Goal: Communication & Community: Answer question/provide support

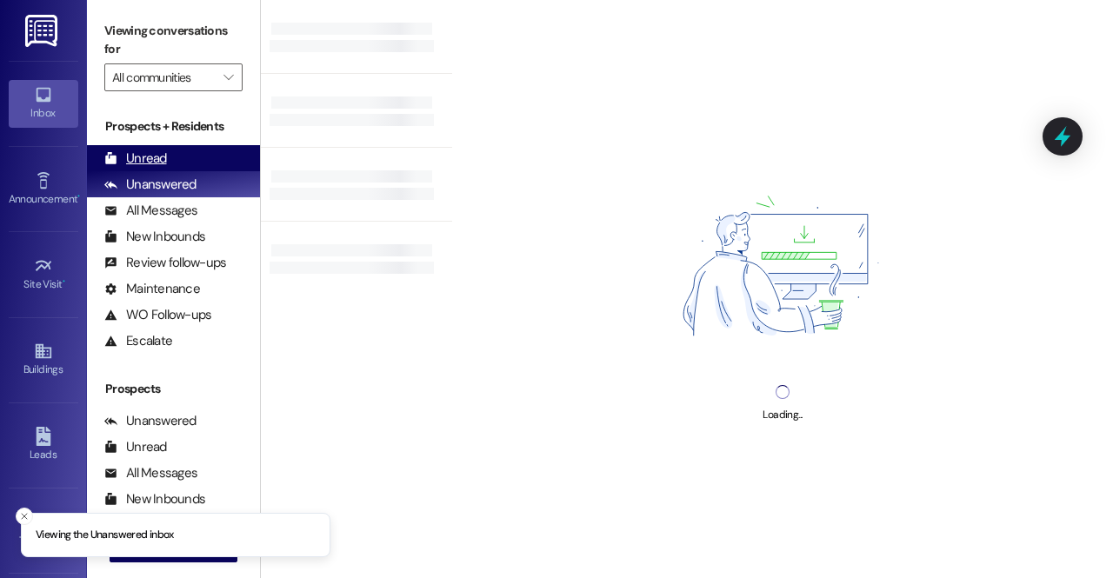
click at [164, 150] on div "Unread" at bounding box center [135, 159] width 63 height 18
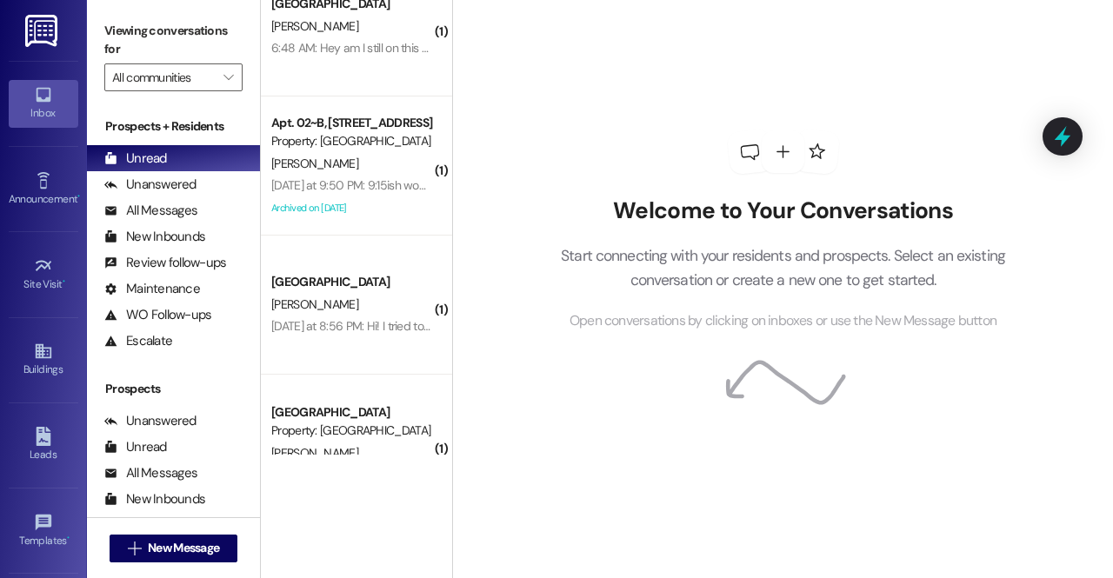
scroll to position [883, 0]
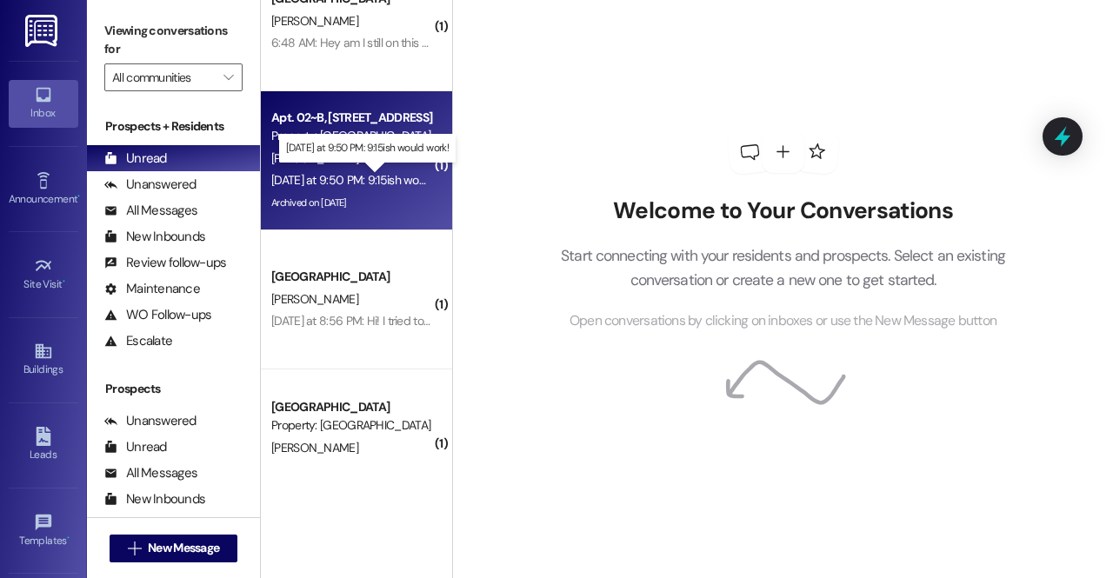
click at [391, 182] on div "Yesterday at 9:50 PM: 9:15ish would work! Yesterday at 9:50 PM: 9:15ish would w…" at bounding box center [367, 180] width 193 height 16
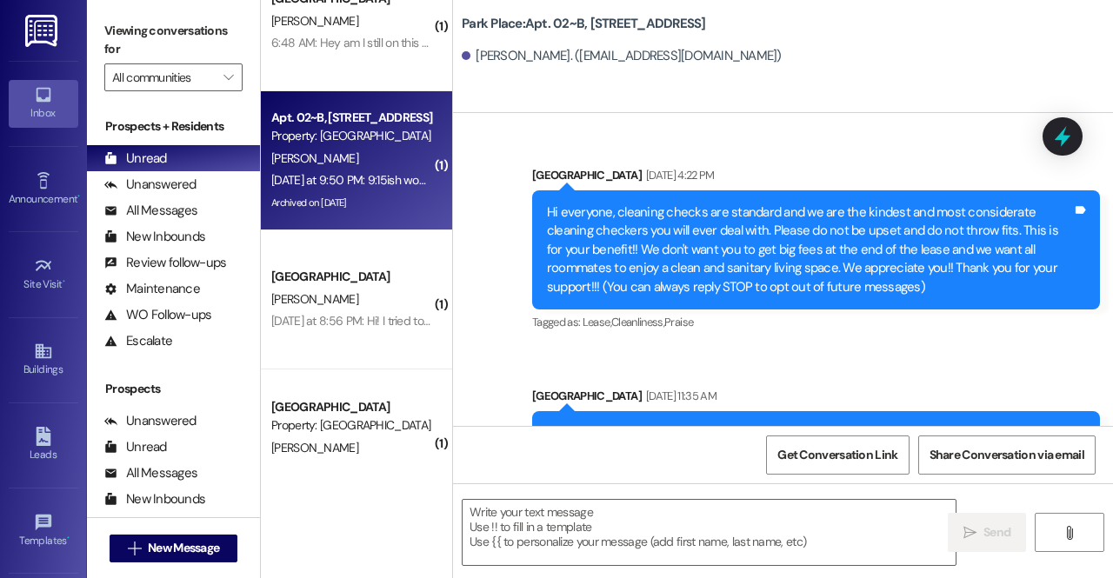
scroll to position [65878, 0]
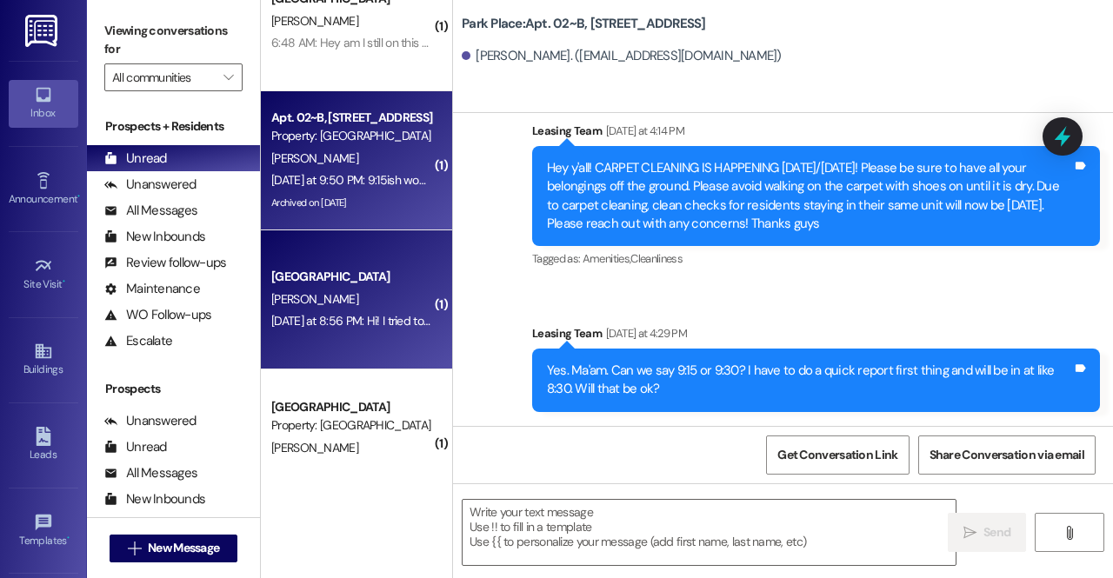
click at [354, 322] on div "Yesterday at 8:56 PM: Hi! I tried to call you guys today to let you guys know t…" at bounding box center [758, 321] width 975 height 16
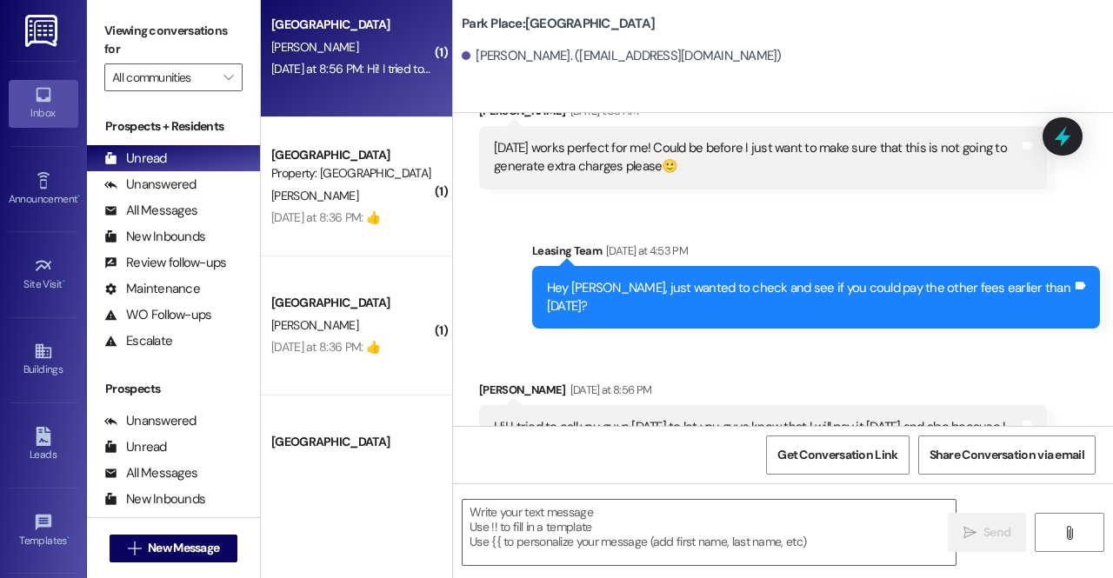
scroll to position [1137, 0]
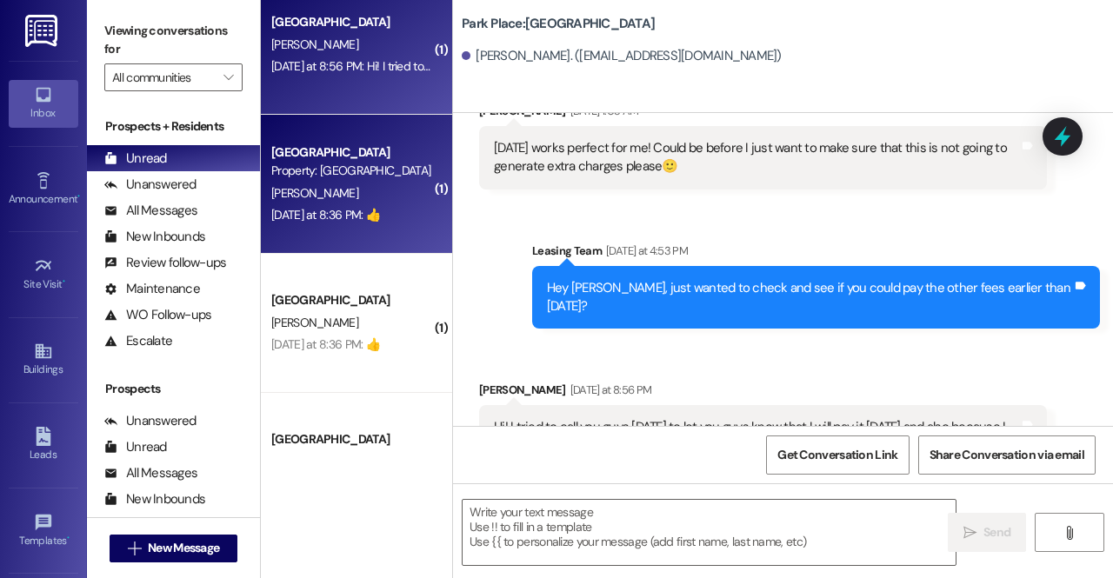
click at [363, 194] on div "[PERSON_NAME]" at bounding box center [352, 194] width 164 height 22
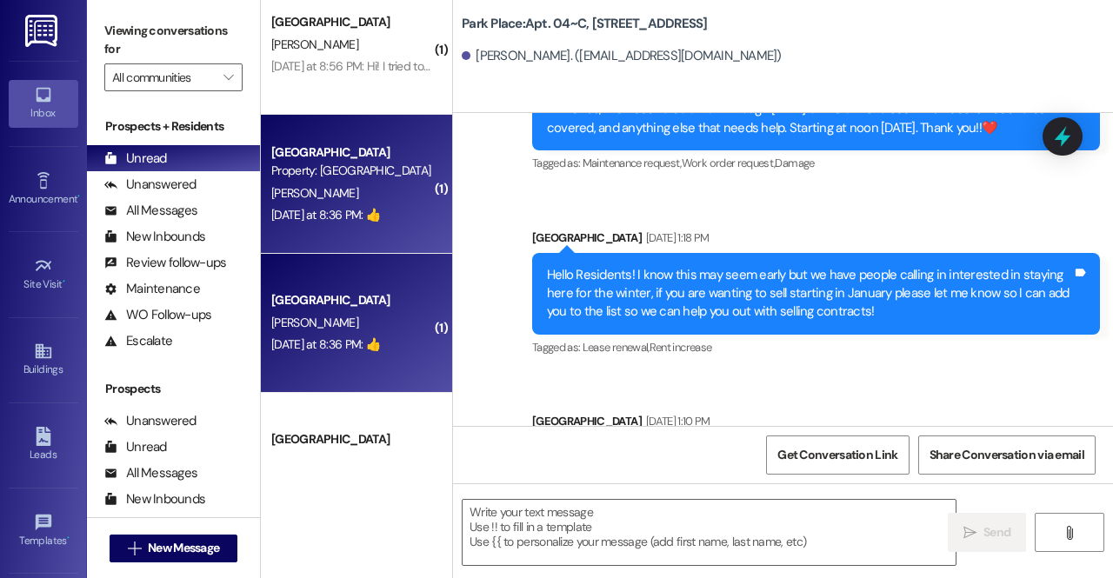
scroll to position [26383, 0]
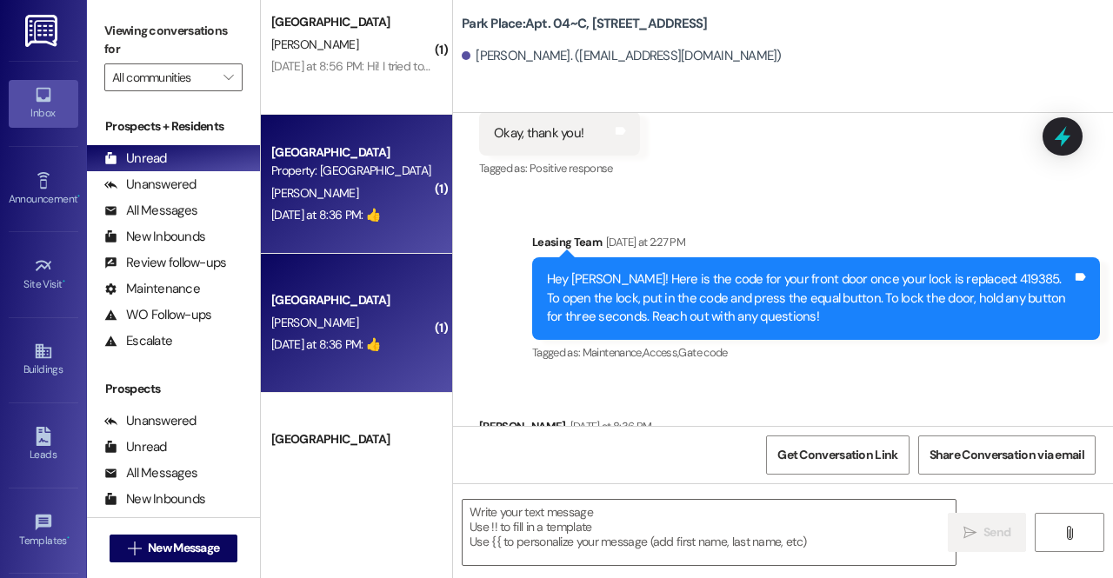
click at [380, 316] on div "[PERSON_NAME]" at bounding box center [352, 323] width 164 height 22
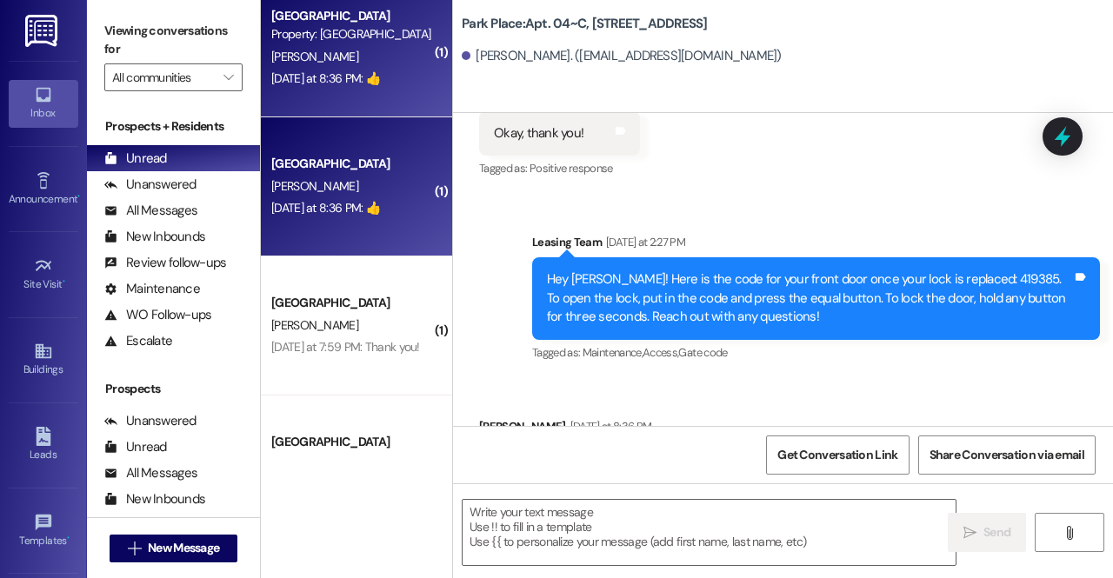
scroll to position [1353, 0]
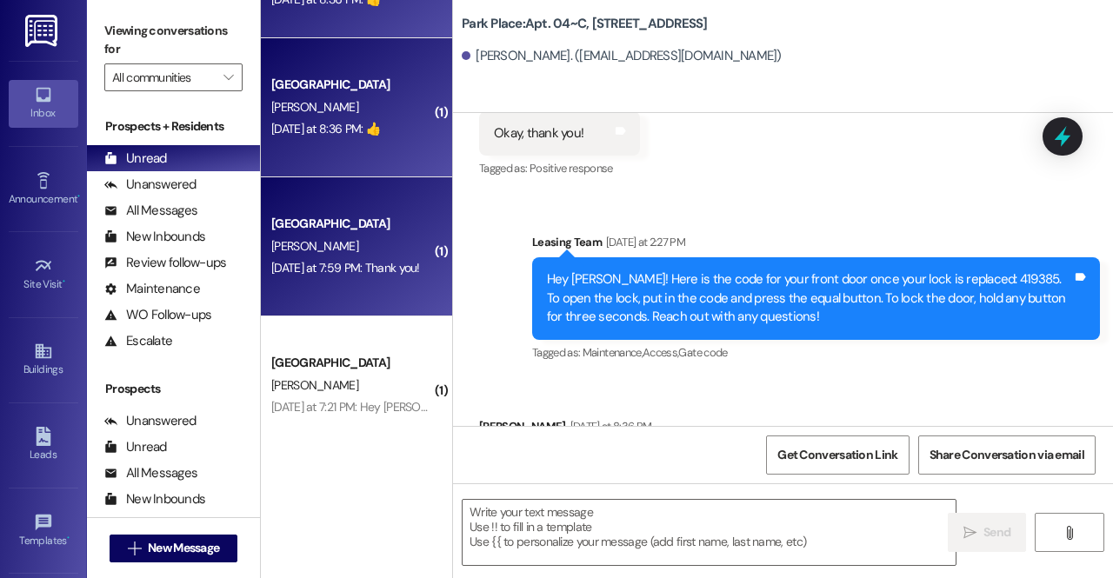
click at [384, 263] on div "Yesterday at 7:59 PM: Thank you! Yesterday at 7:59 PM: Thank you!" at bounding box center [345, 268] width 149 height 16
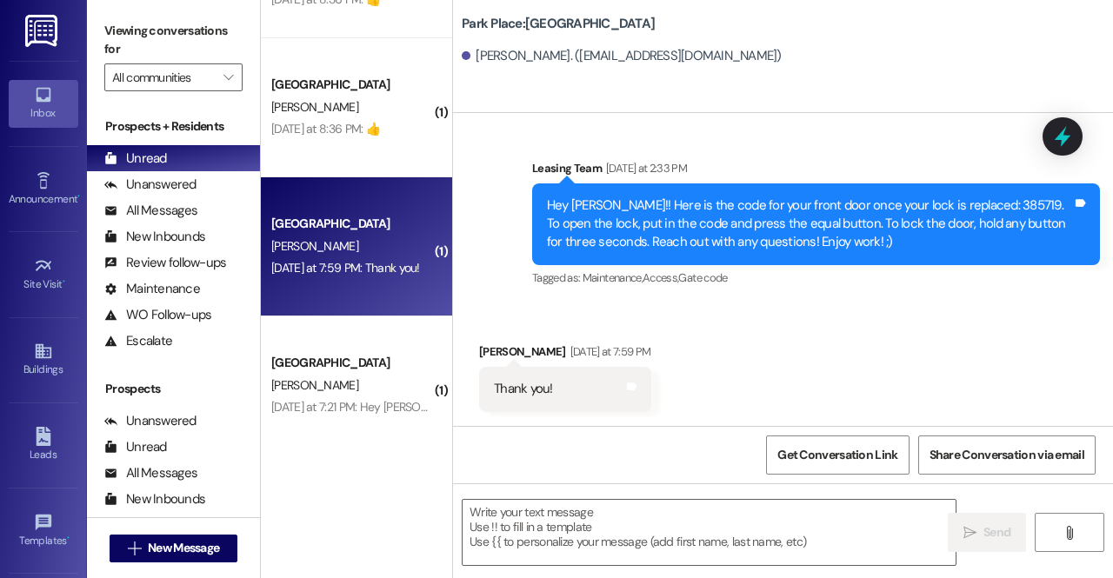
scroll to position [1258, 0]
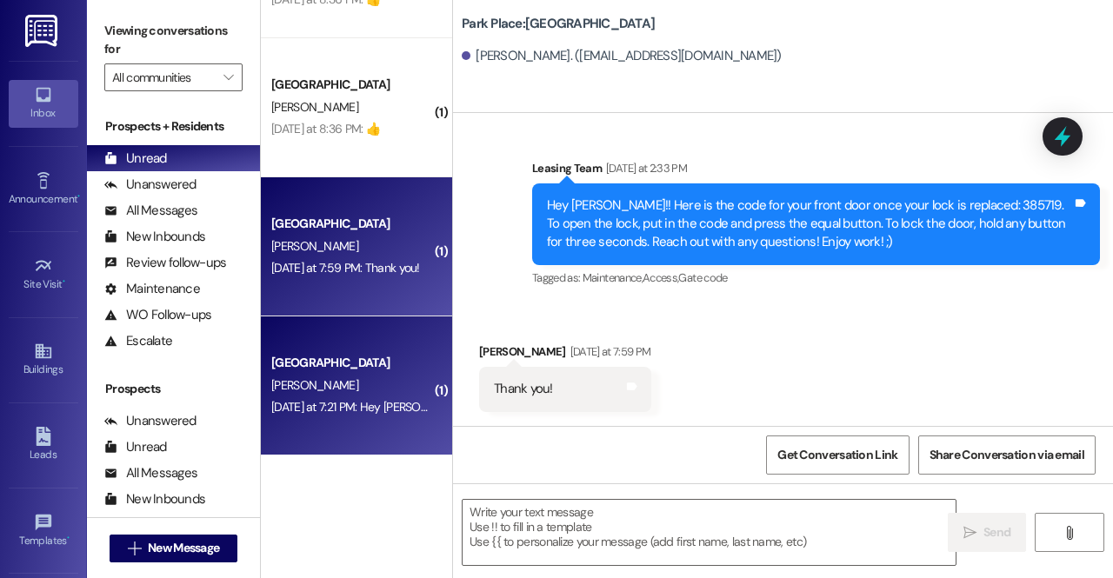
click at [377, 366] on div "Southridge Prospect" at bounding box center [351, 363] width 161 height 18
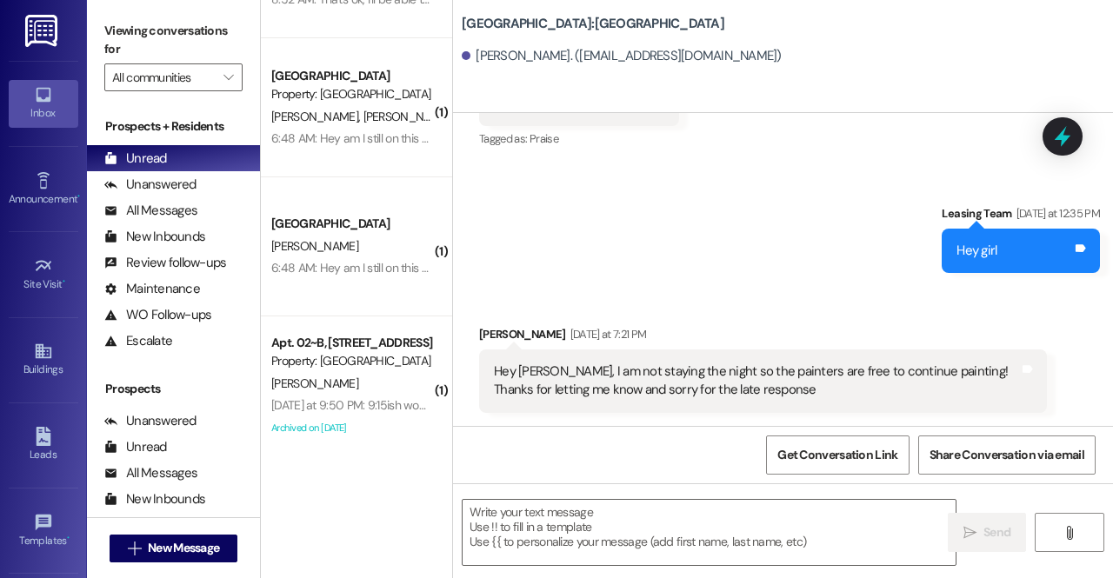
scroll to position [551, 0]
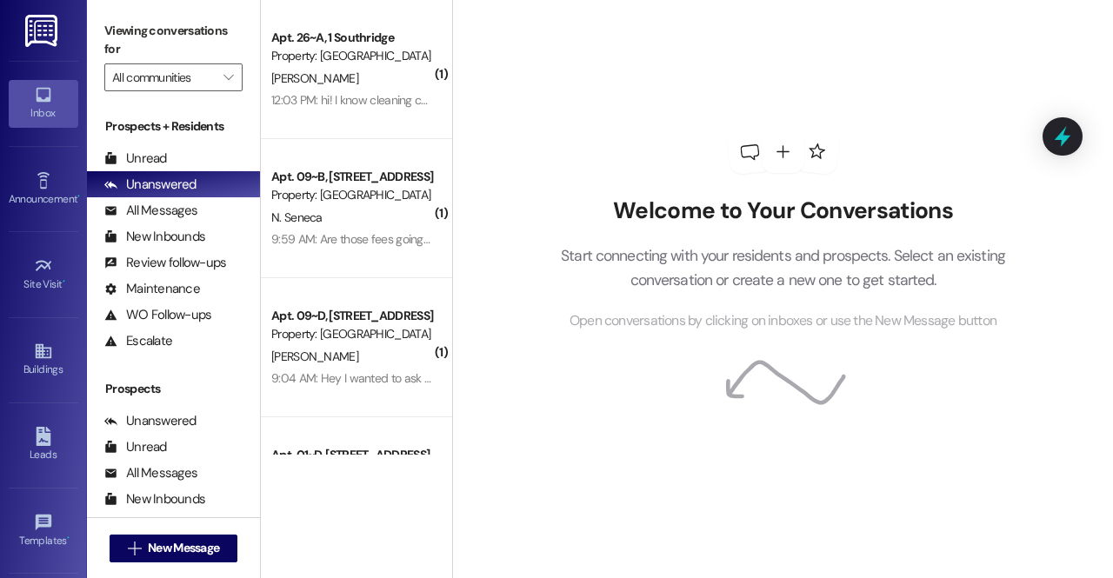
click at [188, 143] on div "Prospects + Residents Unread (0) Unread: Any message you haven't read yet will …" at bounding box center [173, 235] width 173 height 237
click at [195, 159] on div "Unread (0)" at bounding box center [173, 158] width 173 height 26
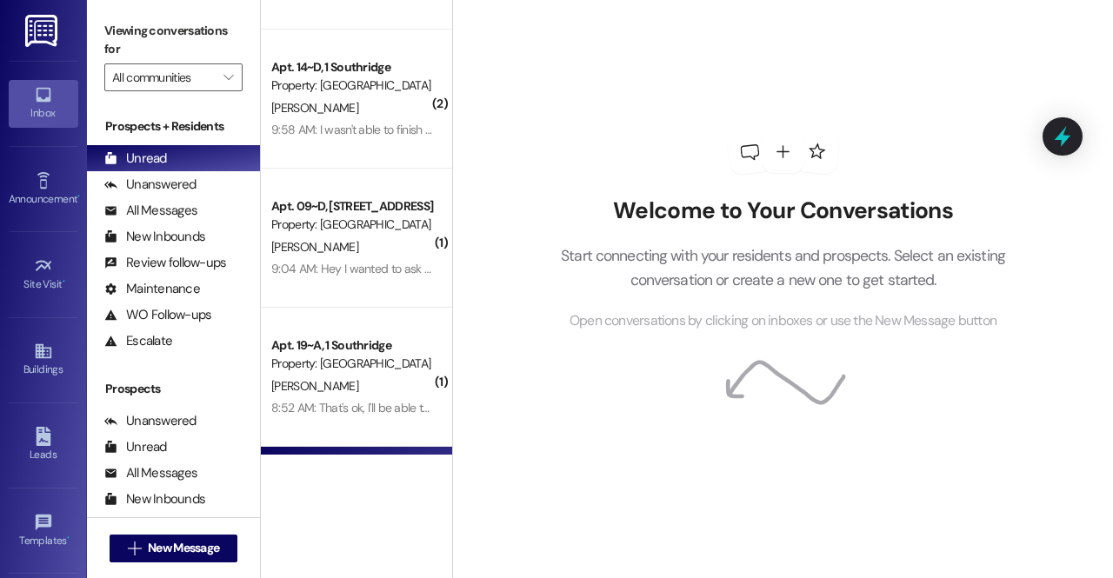
scroll to position [210, 0]
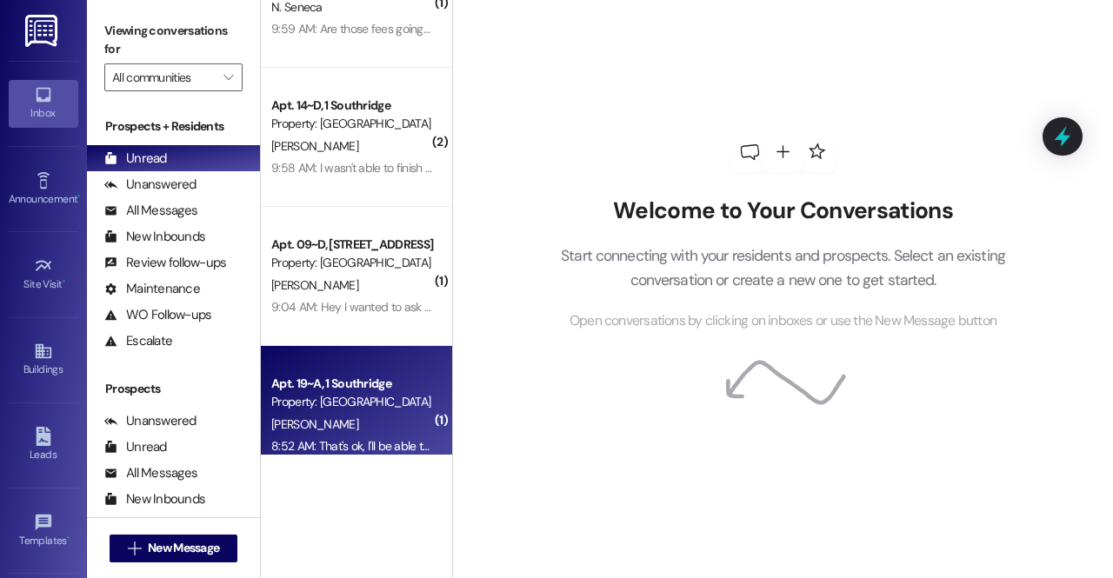
click at [358, 397] on div "Property: [GEOGRAPHIC_DATA]" at bounding box center [351, 402] width 161 height 18
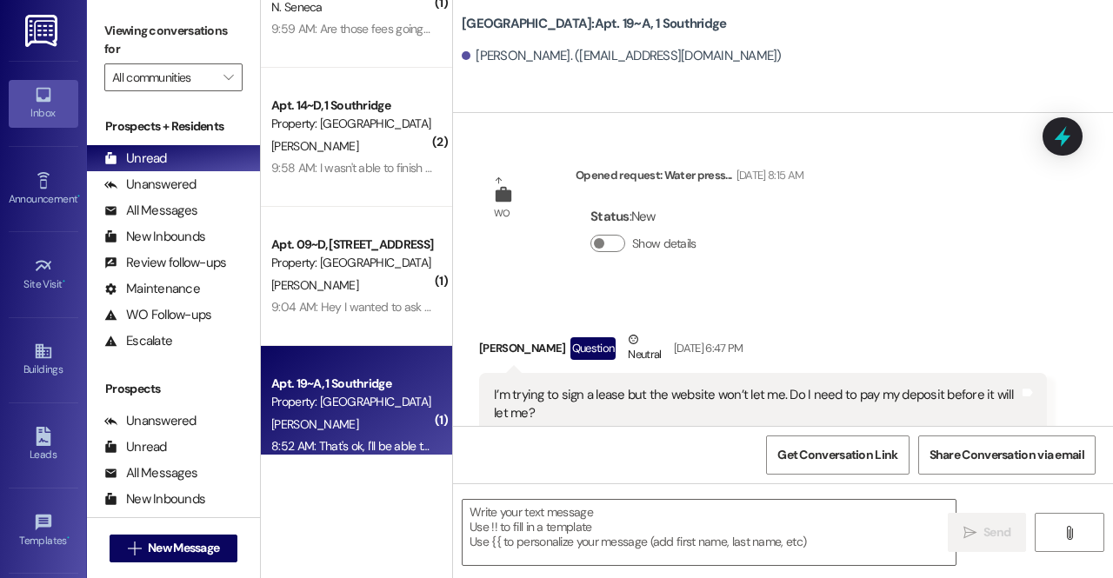
scroll to position [25492, 0]
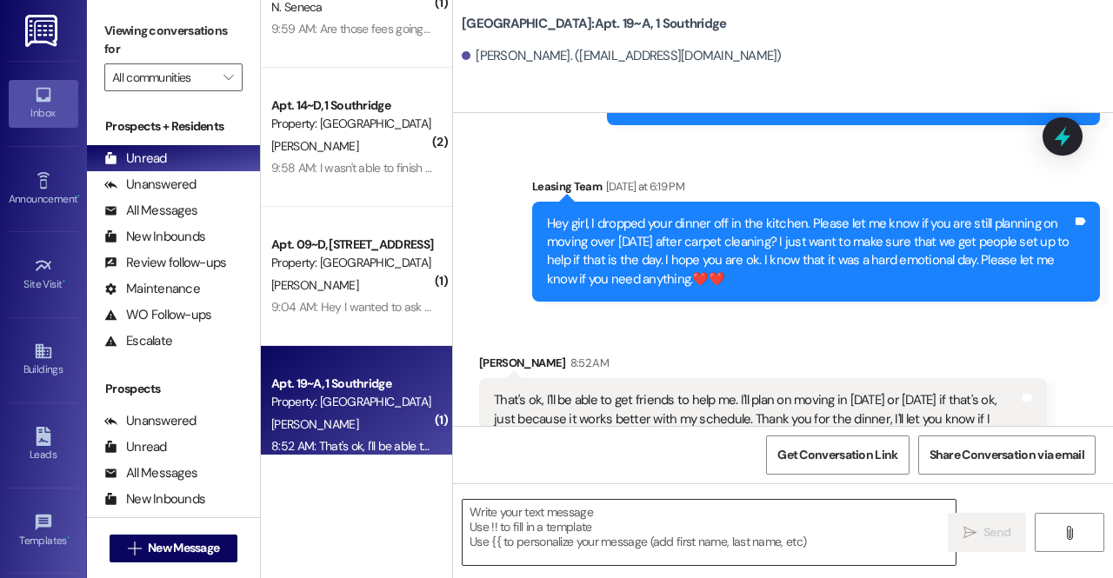
click at [594, 543] on textarea at bounding box center [709, 532] width 493 height 65
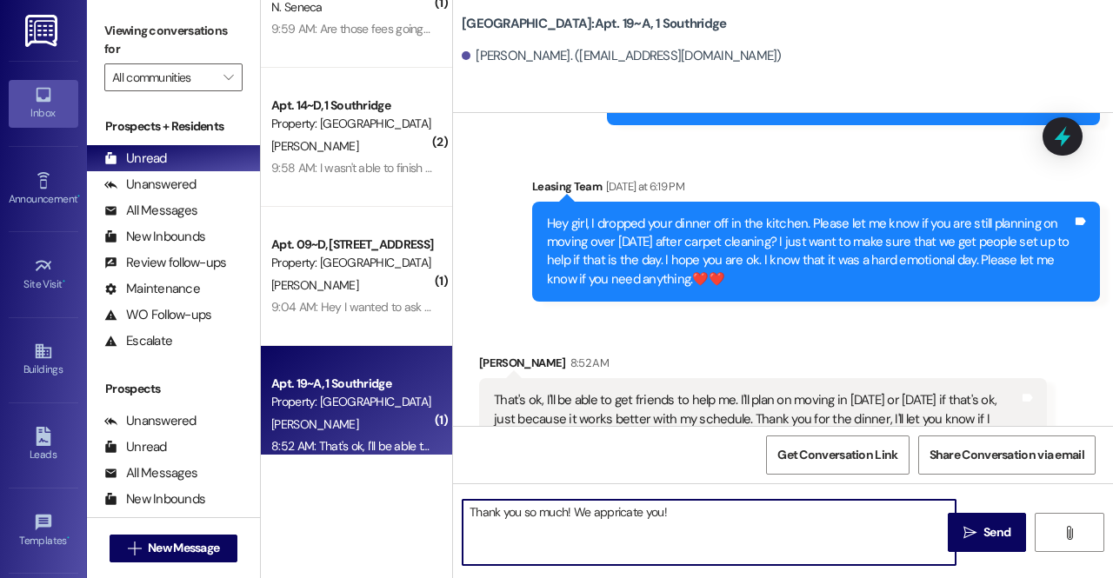
click at [630, 510] on textarea "Thank you so much! We appricate you!" at bounding box center [709, 532] width 493 height 65
drag, startPoint x: 630, startPoint y: 510, endPoint x: 610, endPoint y: 521, distance: 22.2
click at [610, 521] on textarea "Thank you so much! We appricate you!" at bounding box center [709, 532] width 493 height 65
click at [613, 519] on textarea "Thank you so much! We appricate you!" at bounding box center [709, 532] width 493 height 65
click at [623, 519] on textarea "Thank you so much! We appricate you!" at bounding box center [709, 532] width 493 height 65
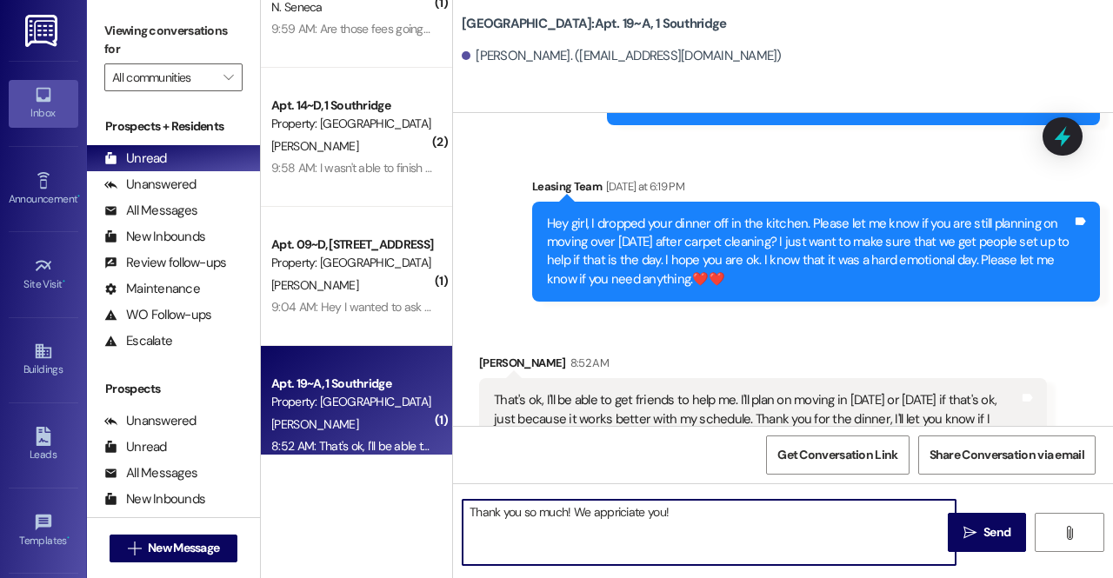
click at [696, 510] on textarea "Thank you so much! We appriciate you!" at bounding box center [709, 532] width 493 height 65
type textarea "Thank you so much! We appriciate you! We will get you and your friends pizza th…"
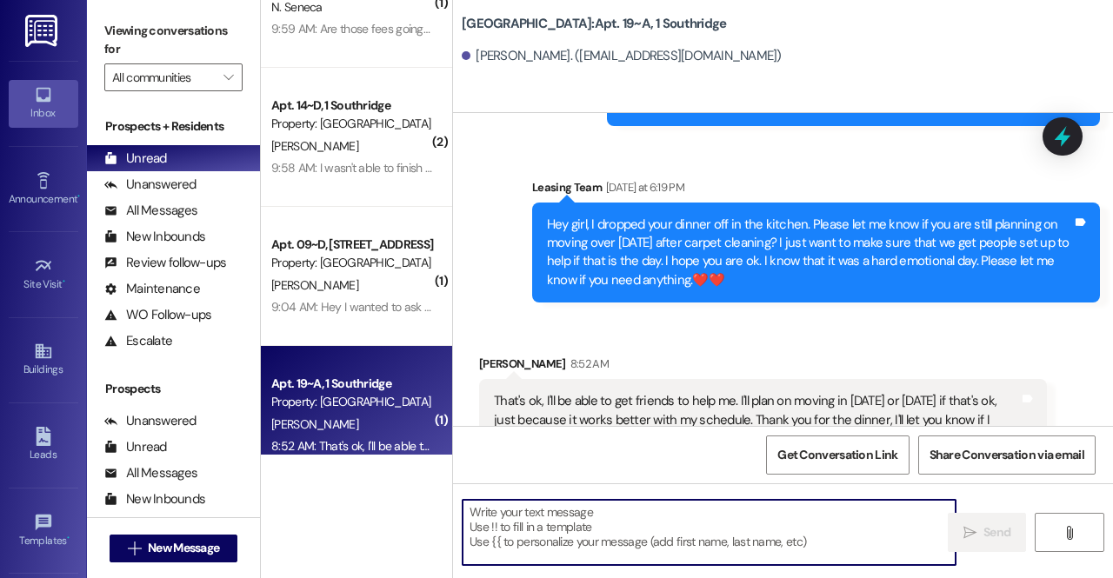
scroll to position [25632, 0]
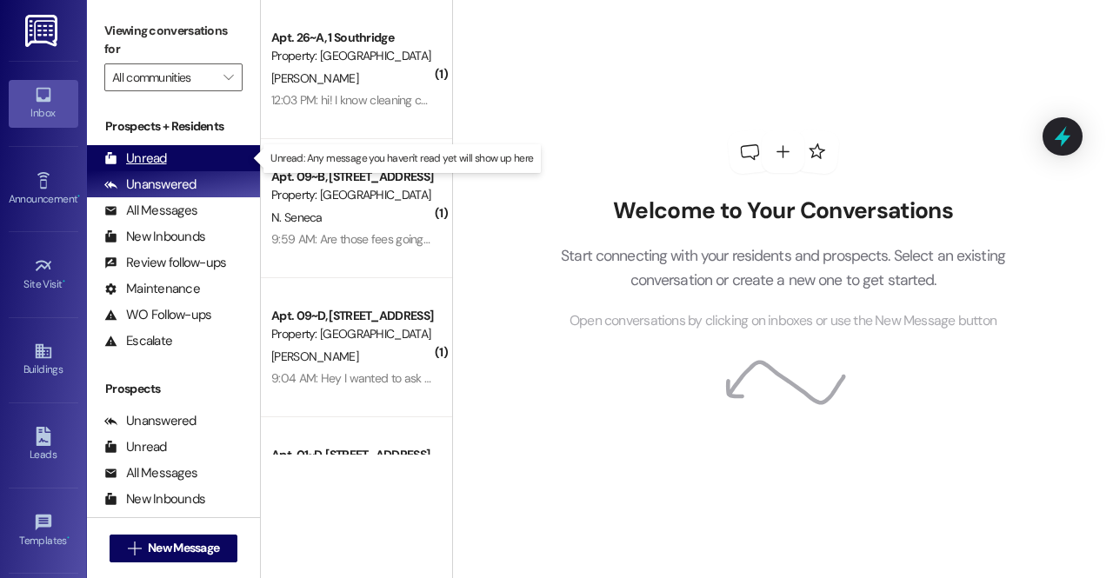
click at [142, 161] on div "Unread" at bounding box center [135, 159] width 63 height 18
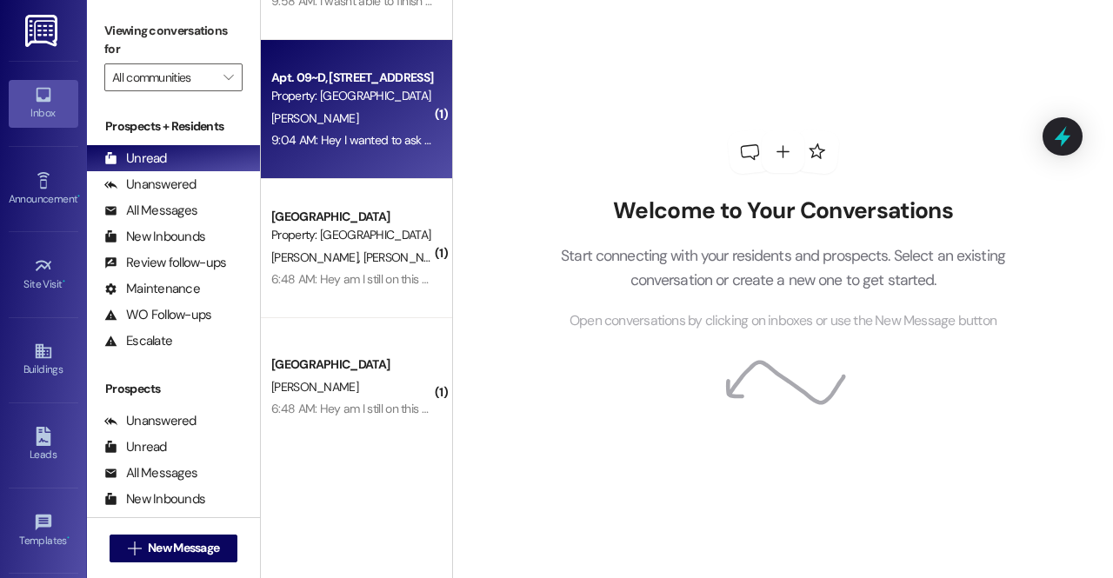
scroll to position [379, 0]
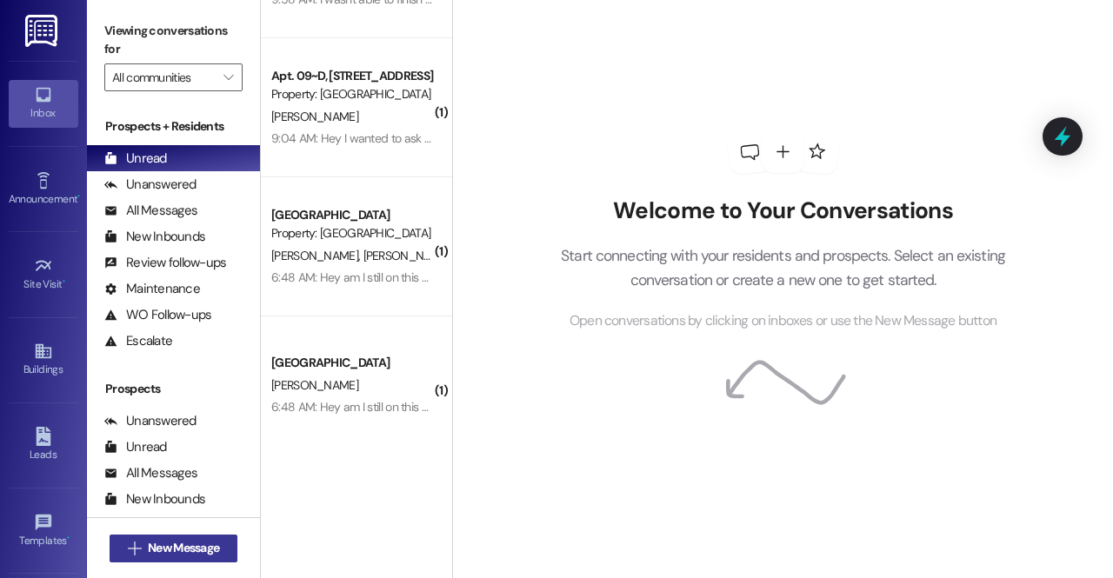
click at [203, 537] on button " New Message" at bounding box center [174, 549] width 129 height 28
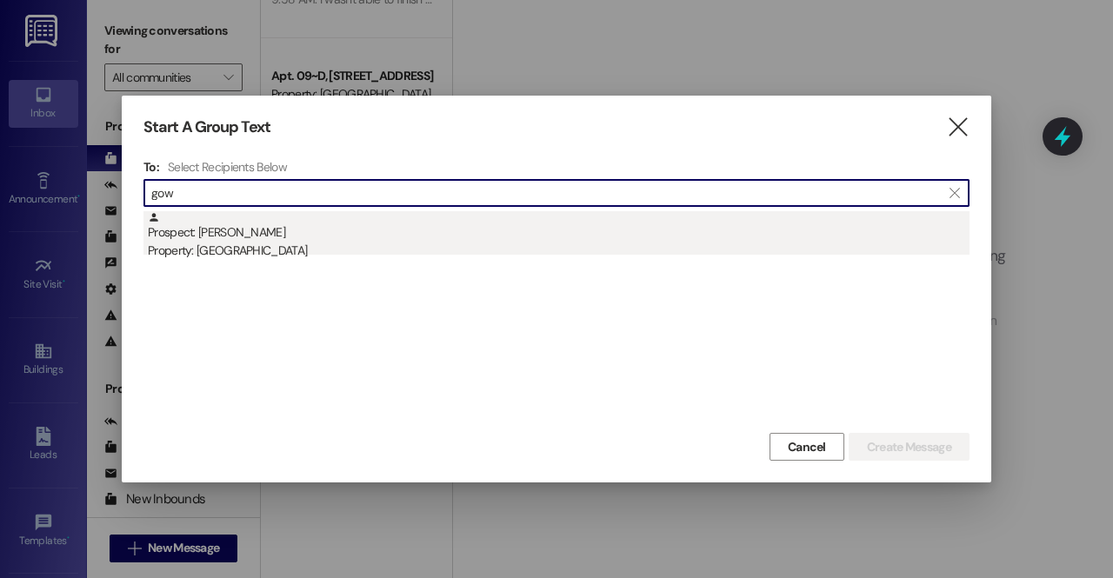
type input "gow"
click at [273, 232] on div "Prospect: lily gowans Property: Southridge" at bounding box center [559, 236] width 822 height 50
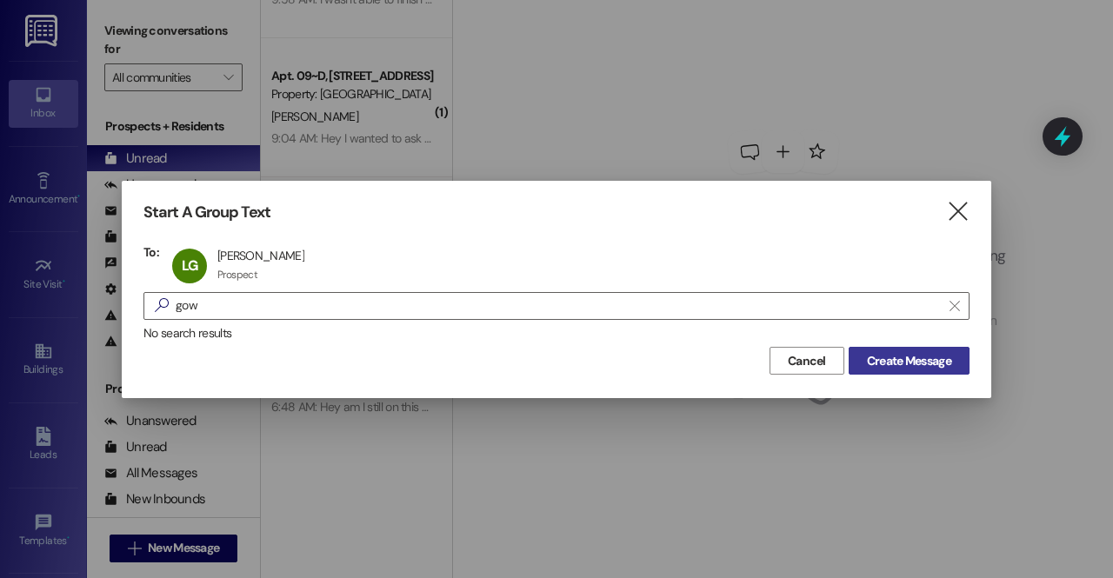
click at [943, 363] on span "Create Message" at bounding box center [909, 361] width 84 height 18
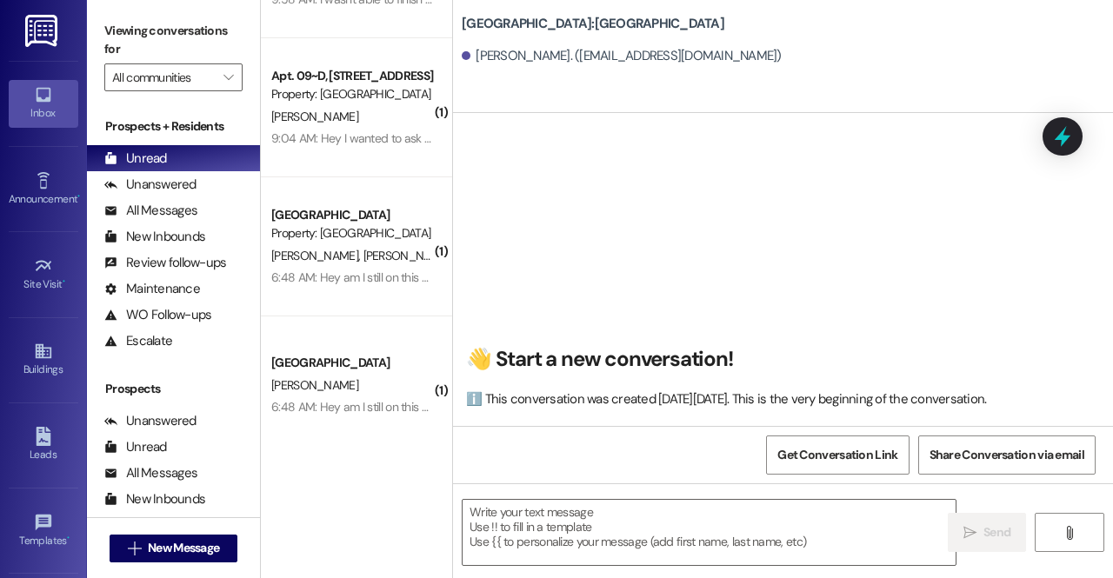
scroll to position [0, 0]
click at [190, 550] on span "New Message" at bounding box center [183, 548] width 71 height 18
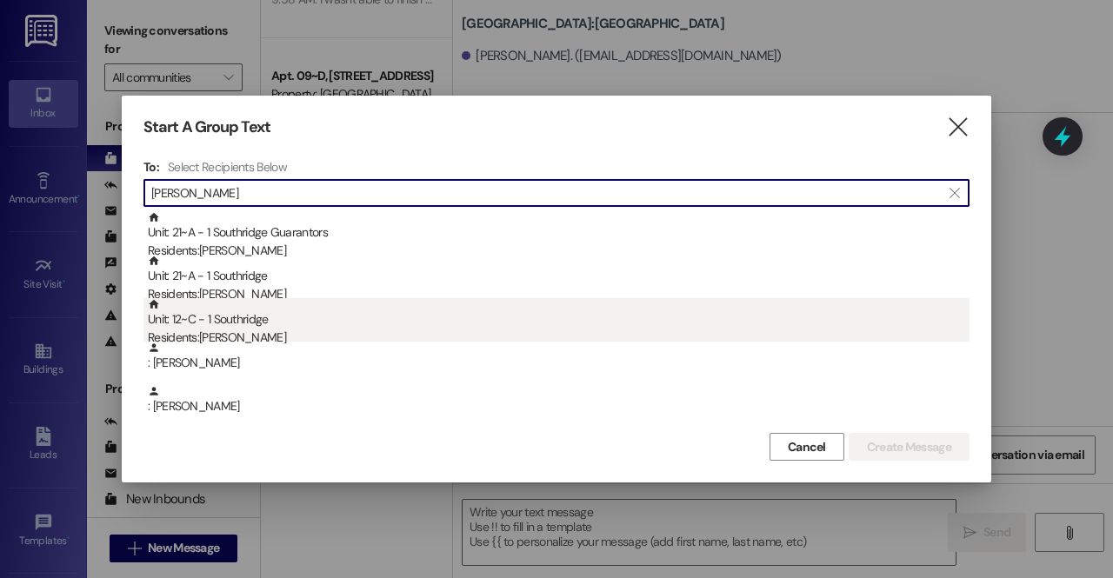
type input "gumm"
click at [226, 327] on div "Unit: 12~C - 1 Southridge Residents: Nicolas Gumm" at bounding box center [559, 323] width 822 height 50
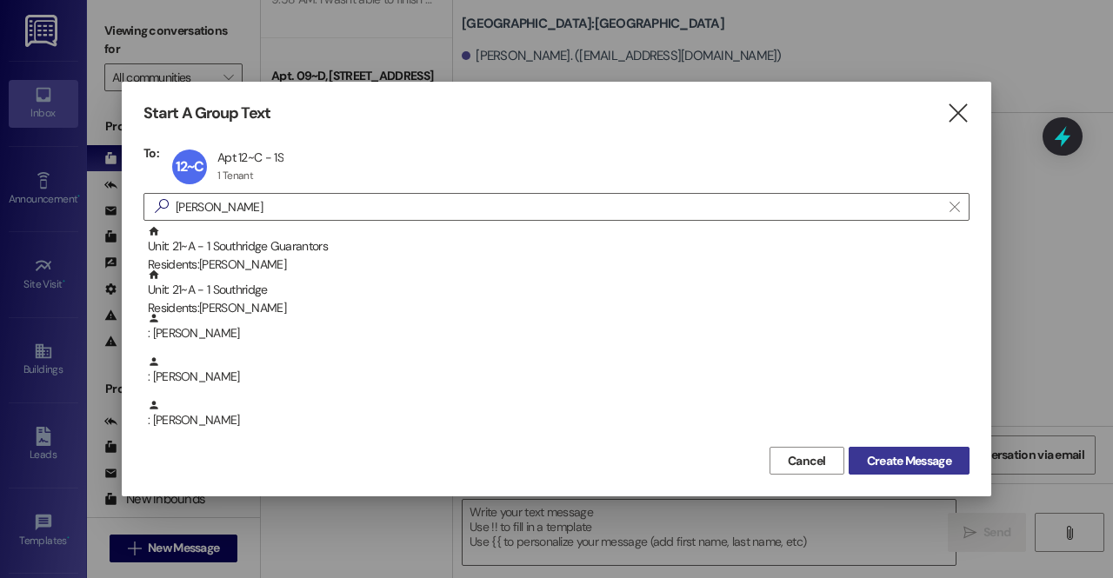
click at [883, 463] on span "Create Message" at bounding box center [909, 461] width 84 height 18
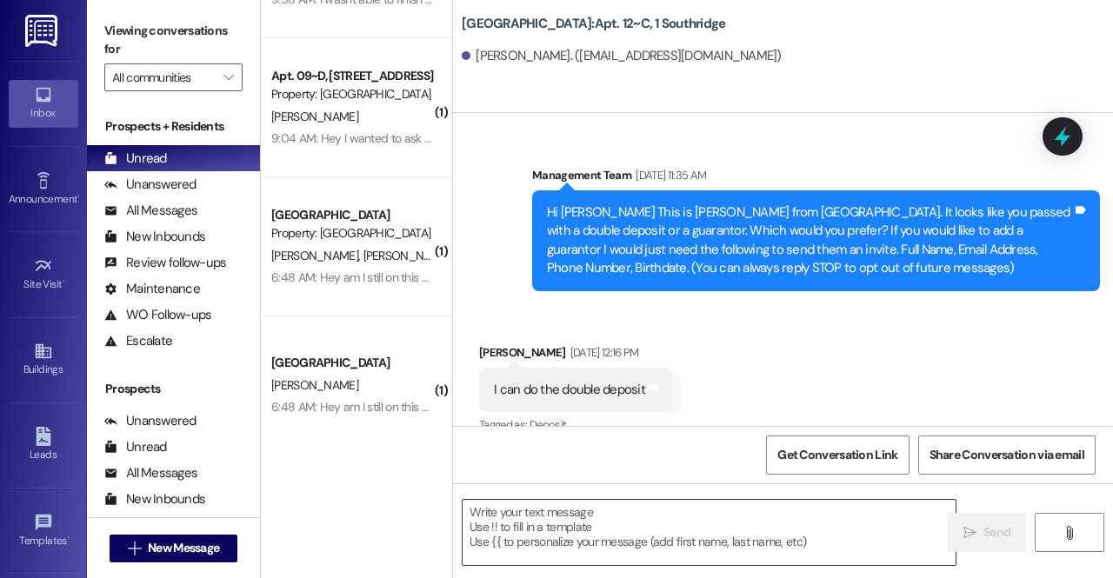
scroll to position [40936, 0]
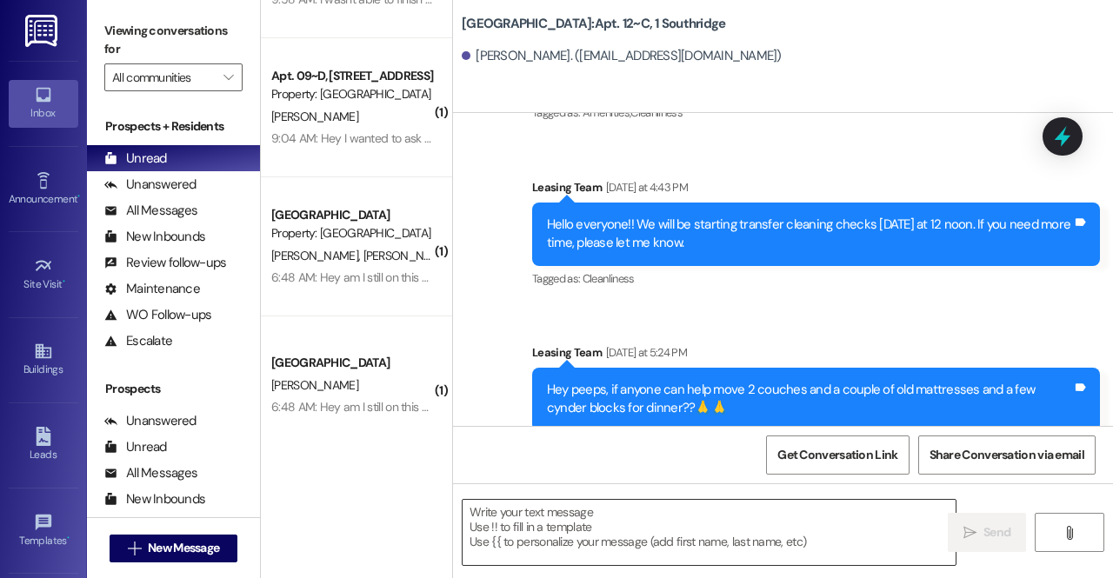
click at [644, 526] on textarea at bounding box center [709, 532] width 493 height 65
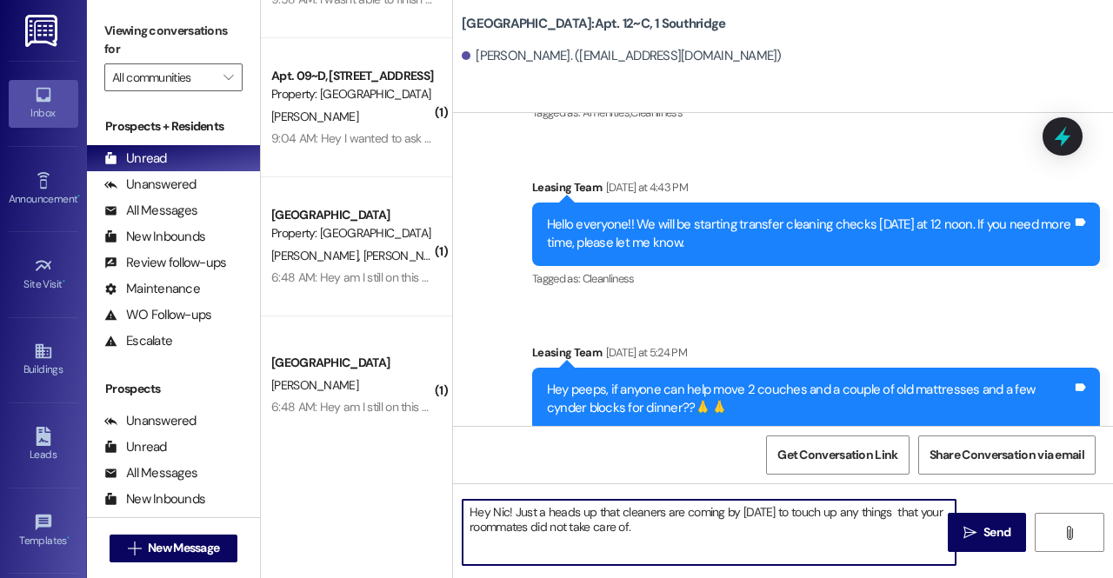
click at [889, 517] on textarea "Hey Nic! Just a heads up that cleaners are coming by today to touch up any thin…" at bounding box center [709, 532] width 493 height 65
type textarea "Hey Nic! Just a heads up that cleaners are coming by today to touch up any thin…"
click at [1011, 526] on span "Send" at bounding box center [997, 532] width 34 height 18
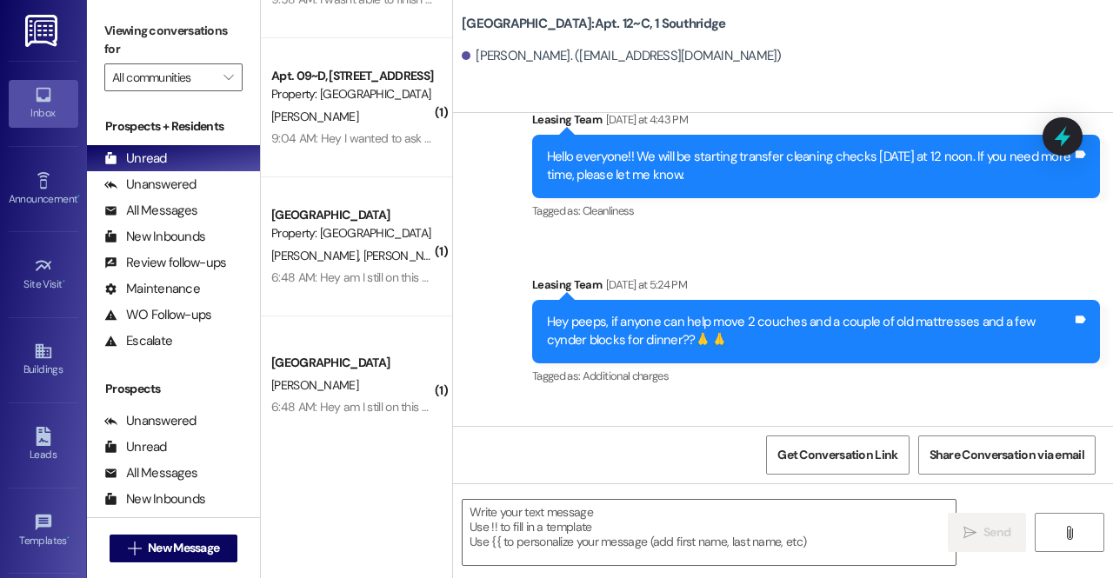
scroll to position [41076, 0]
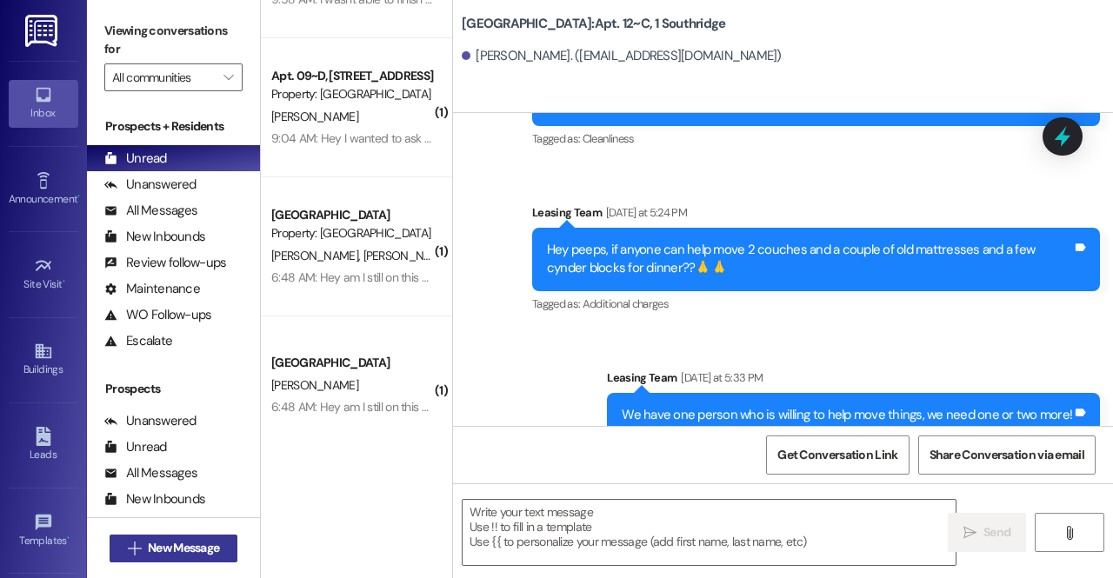
click at [212, 547] on span "New Message" at bounding box center [183, 548] width 71 height 18
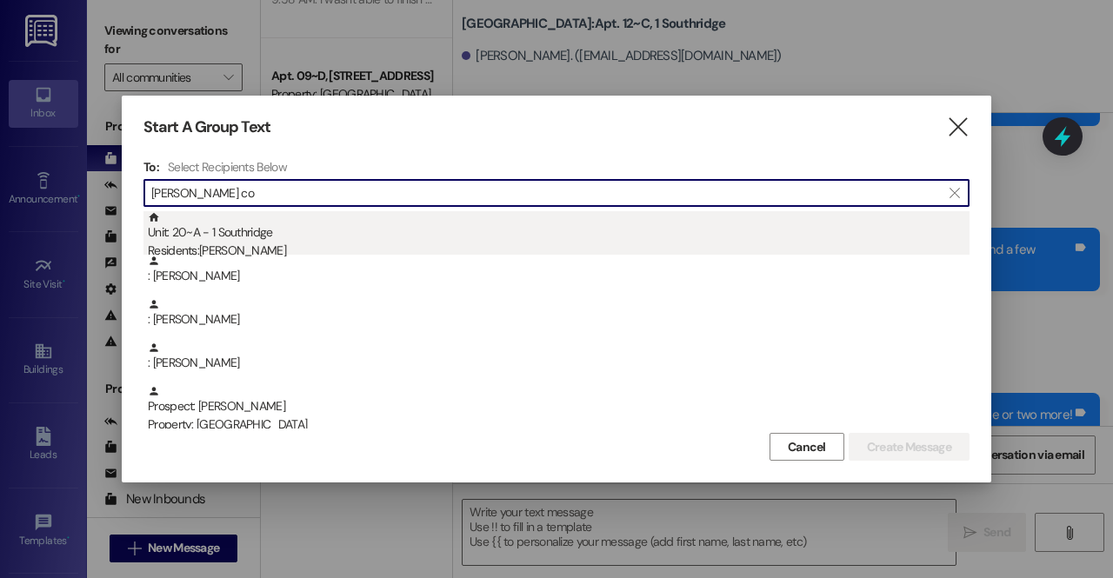
type input "julia co"
click at [227, 246] on div "Residents: Julia Collings" at bounding box center [559, 251] width 822 height 18
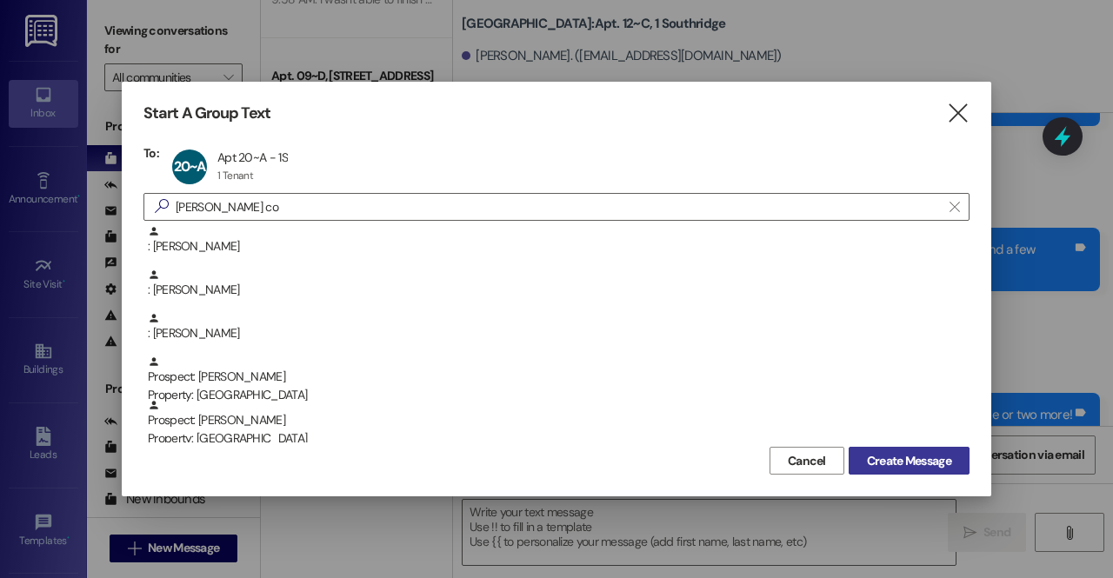
click at [869, 453] on span "Create Message" at bounding box center [909, 461] width 84 height 18
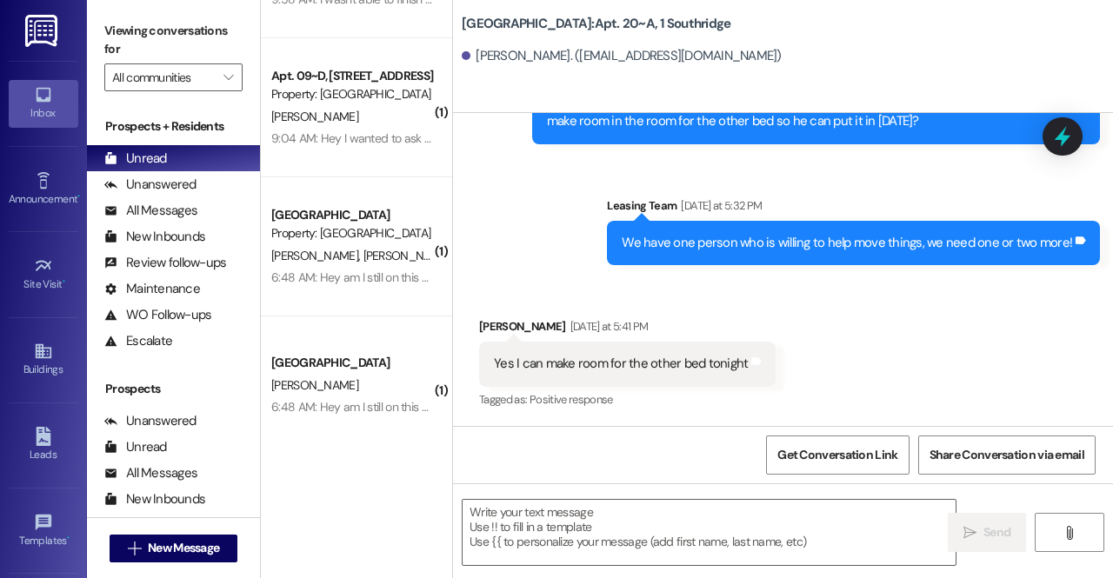
scroll to position [11036, 0]
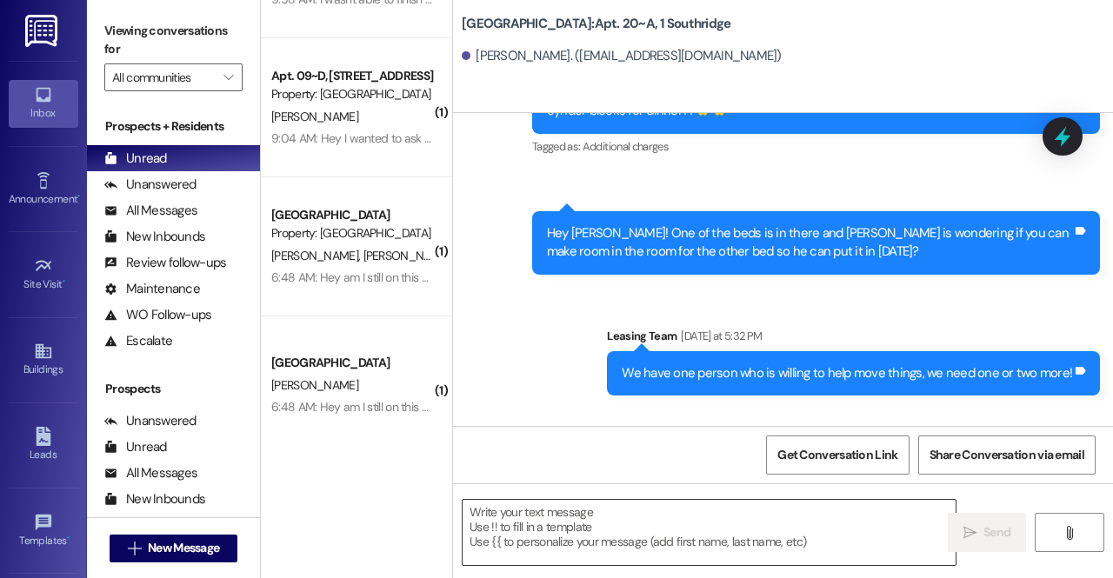
click at [578, 539] on textarea at bounding box center [709, 532] width 493 height 65
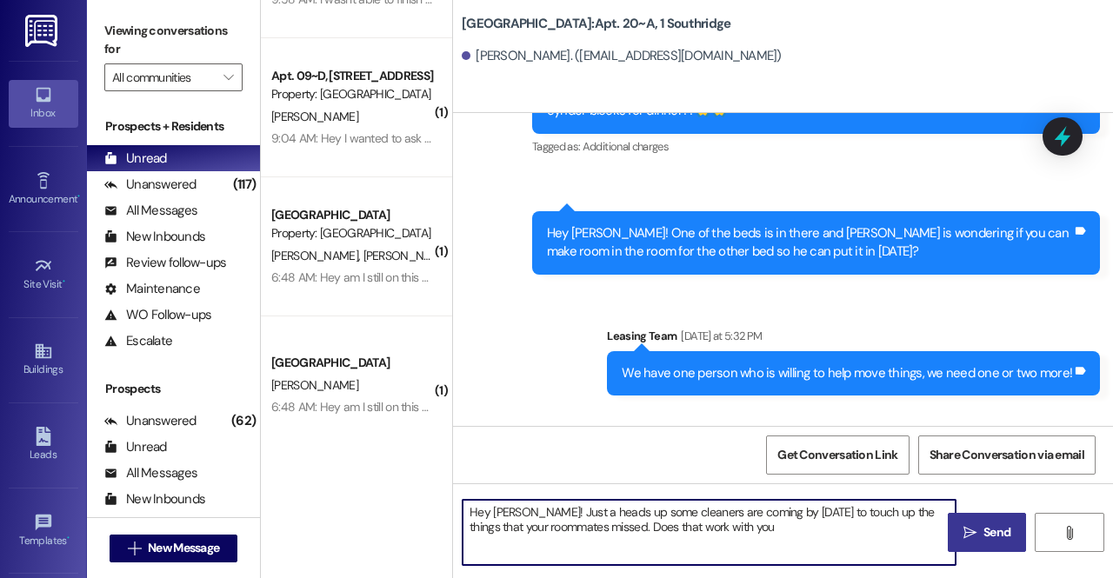
type textarea "Hey Julia! Just a heads up some cleaners are coming by today to touch up the th…"
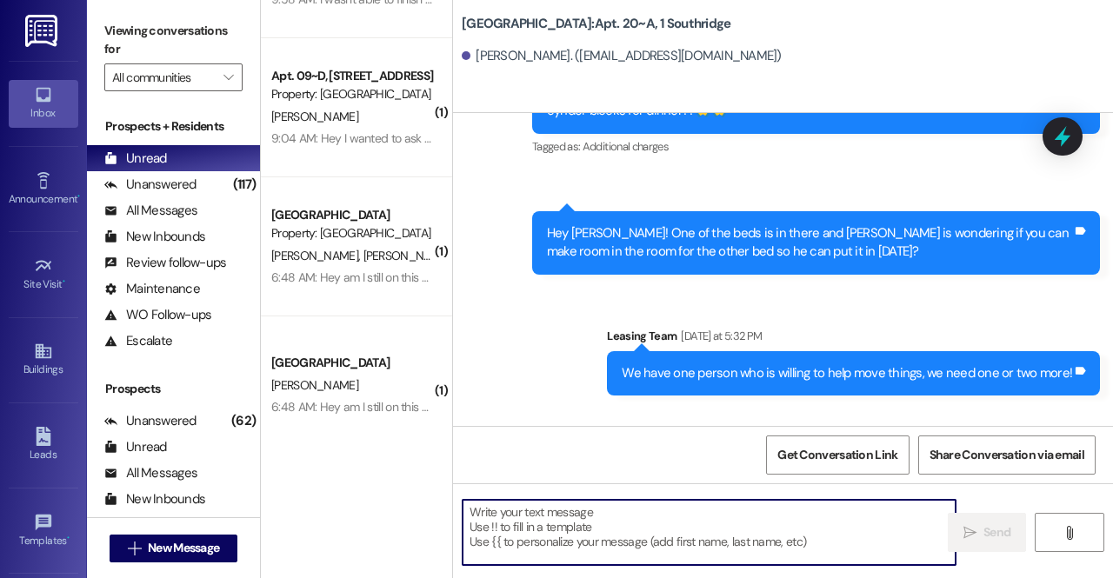
scroll to position [11176, 0]
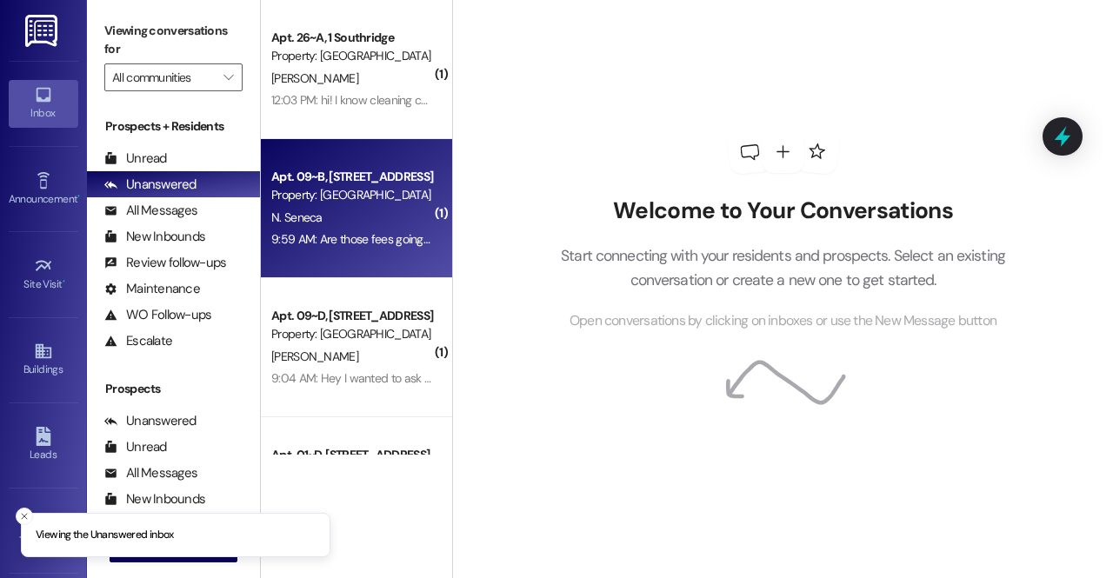
click at [383, 237] on div "9:59 AM: Are those fees going to come out of my security deposit or do I need t…" at bounding box center [549, 239] width 556 height 16
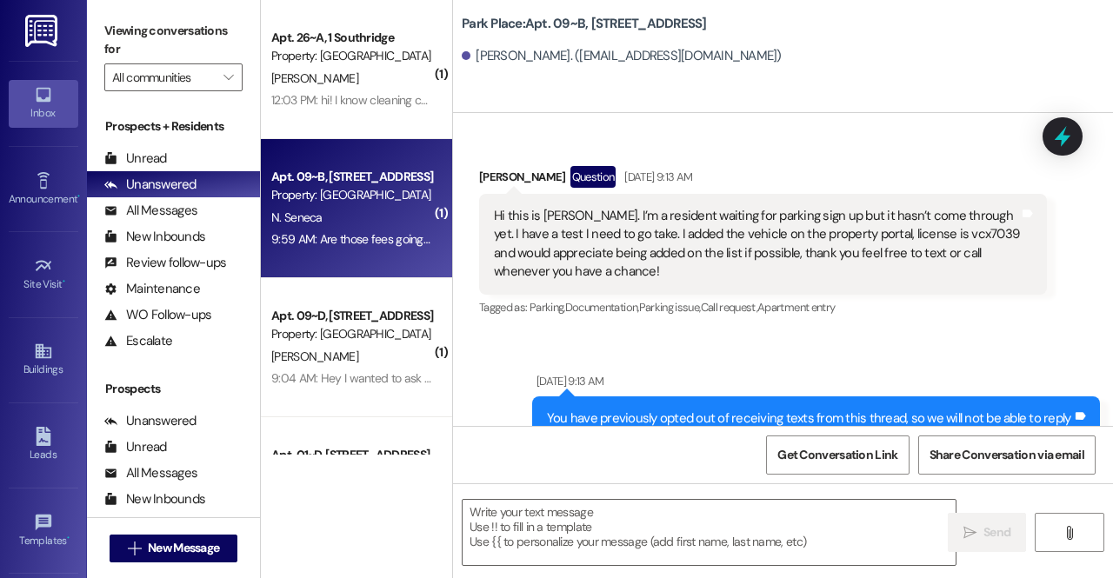
scroll to position [34988, 0]
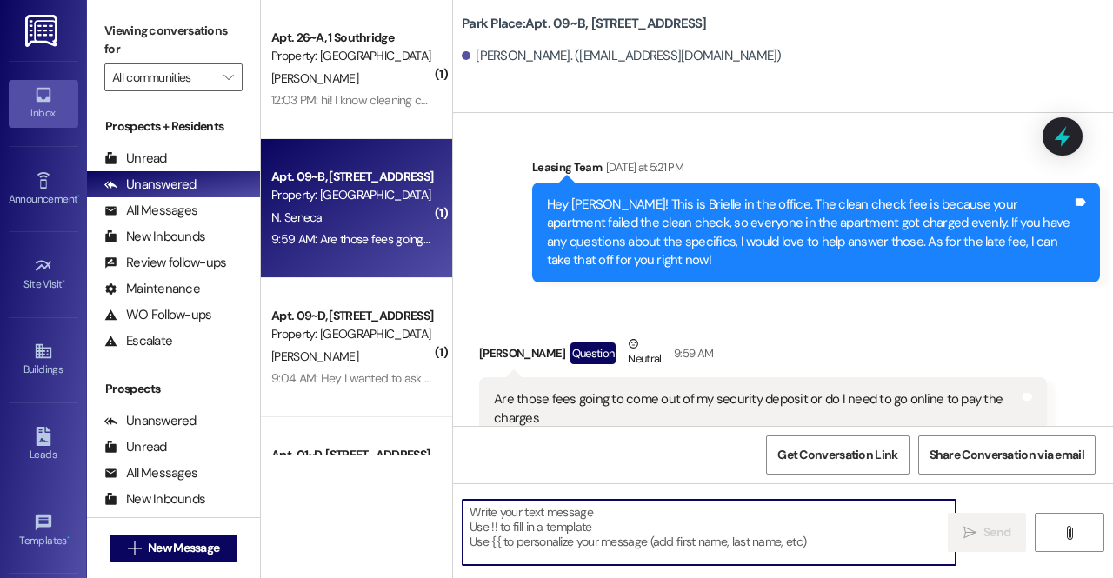
click at [754, 547] on textarea at bounding box center [709, 532] width 493 height 65
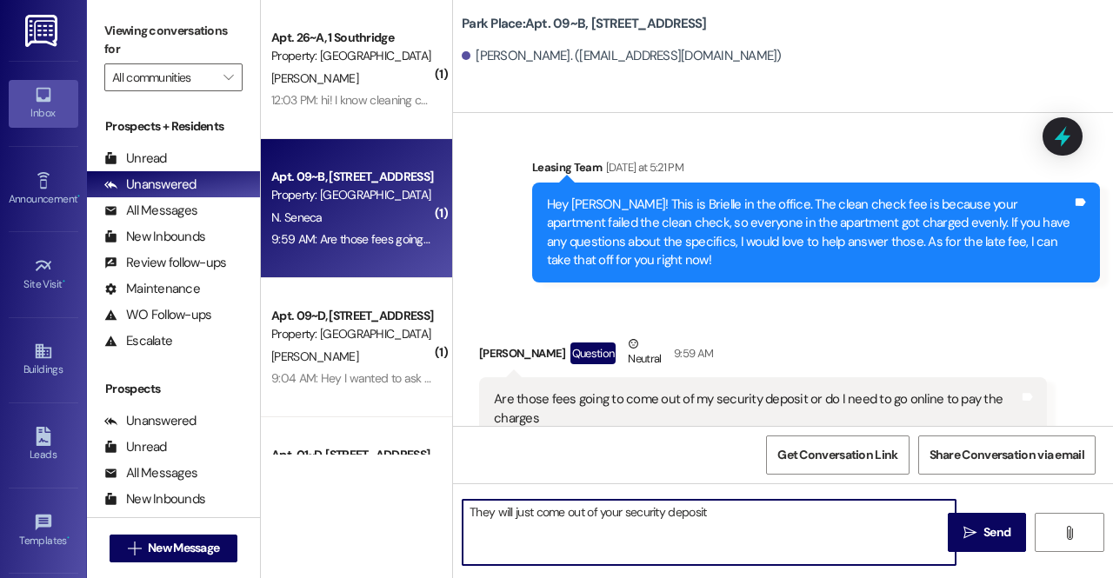
type textarea "They will just come out of your security deposit!"
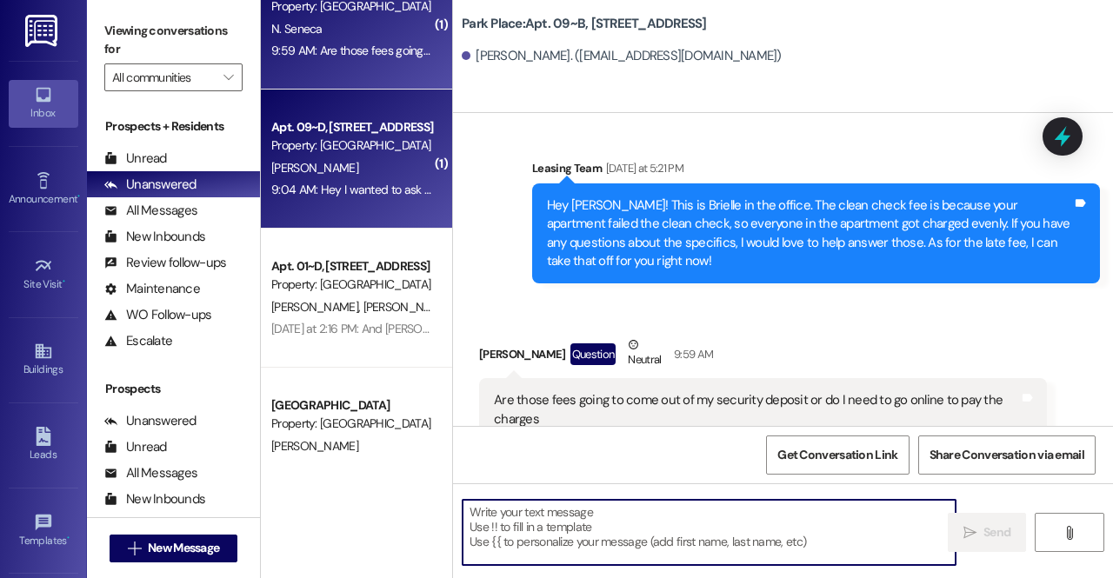
scroll to position [193, 0]
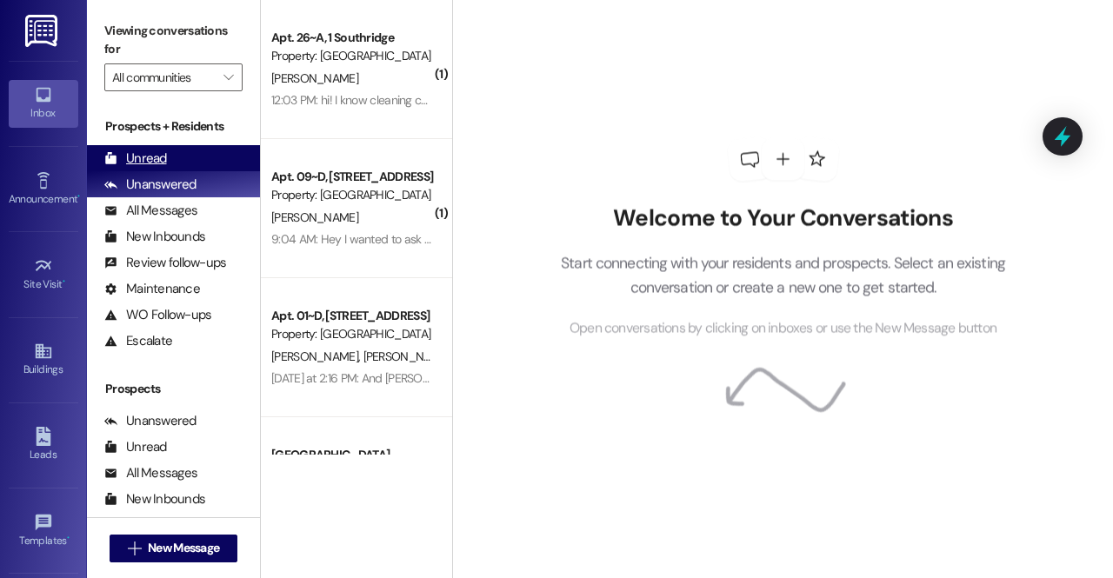
click at [197, 150] on div "Unread (0)" at bounding box center [173, 158] width 173 height 26
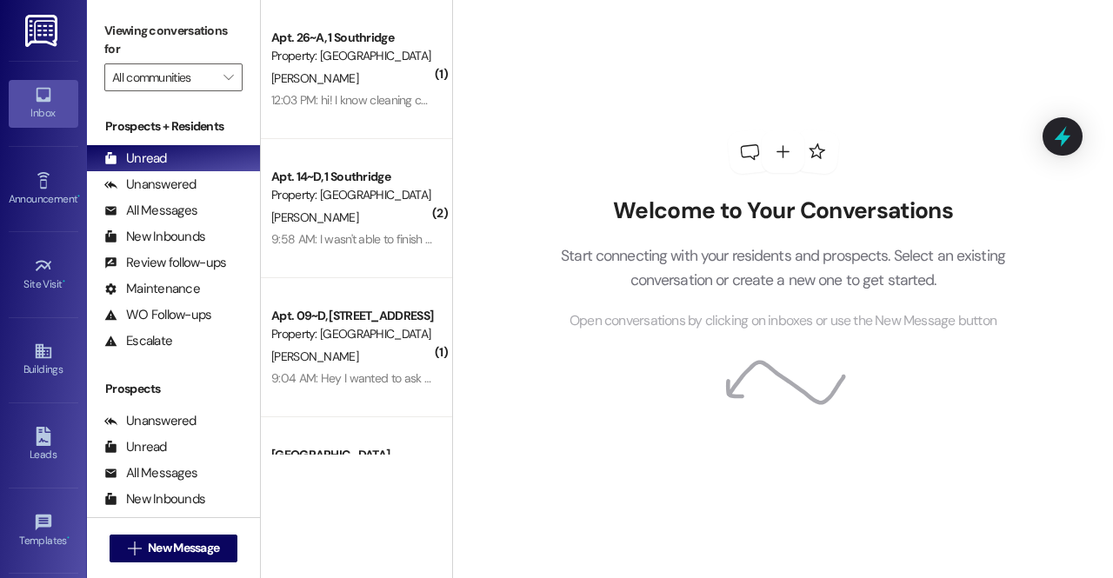
scroll to position [240, 0]
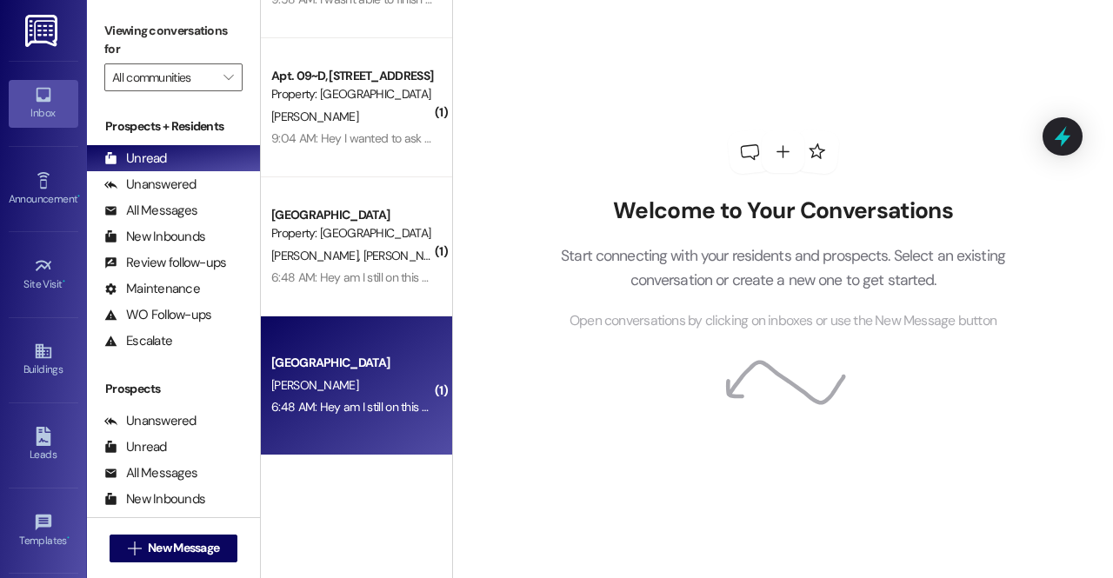
click at [355, 396] on div "[PERSON_NAME]" at bounding box center [352, 386] width 164 height 22
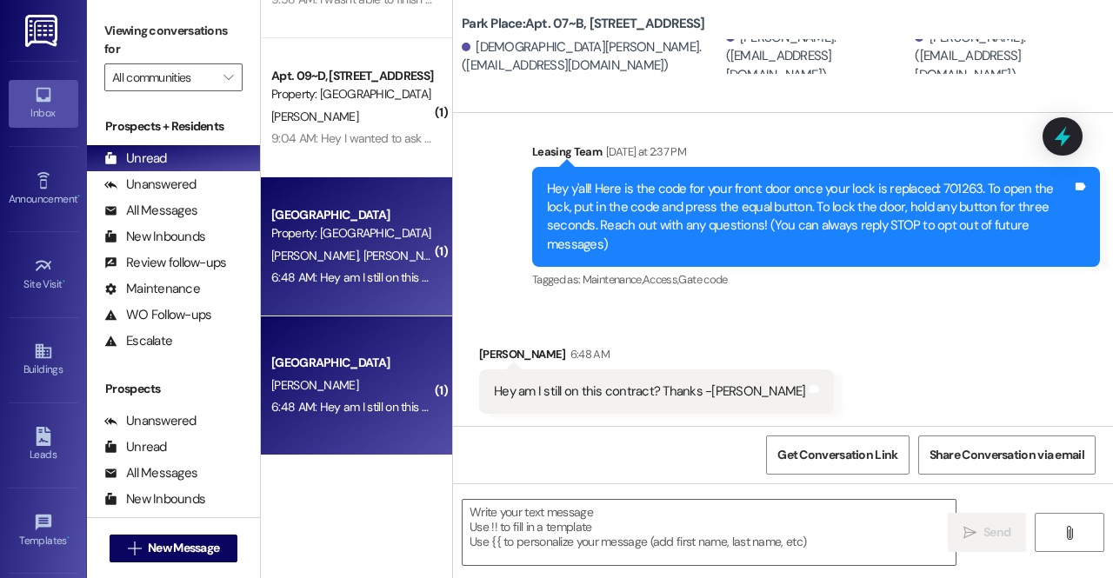
scroll to position [291, 0]
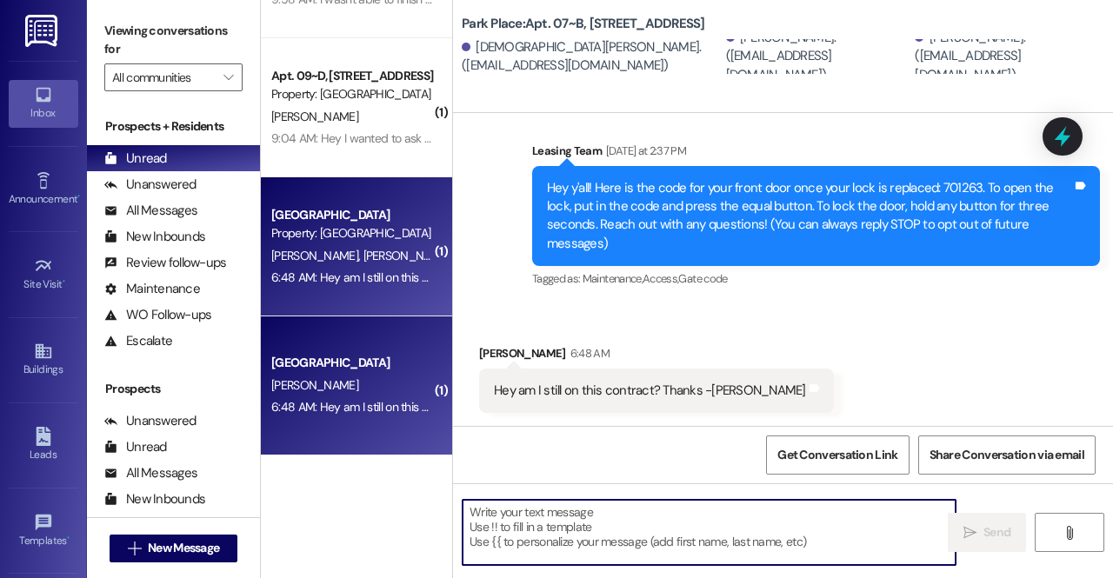
click at [651, 533] on textarea at bounding box center [709, 532] width 493 height 65
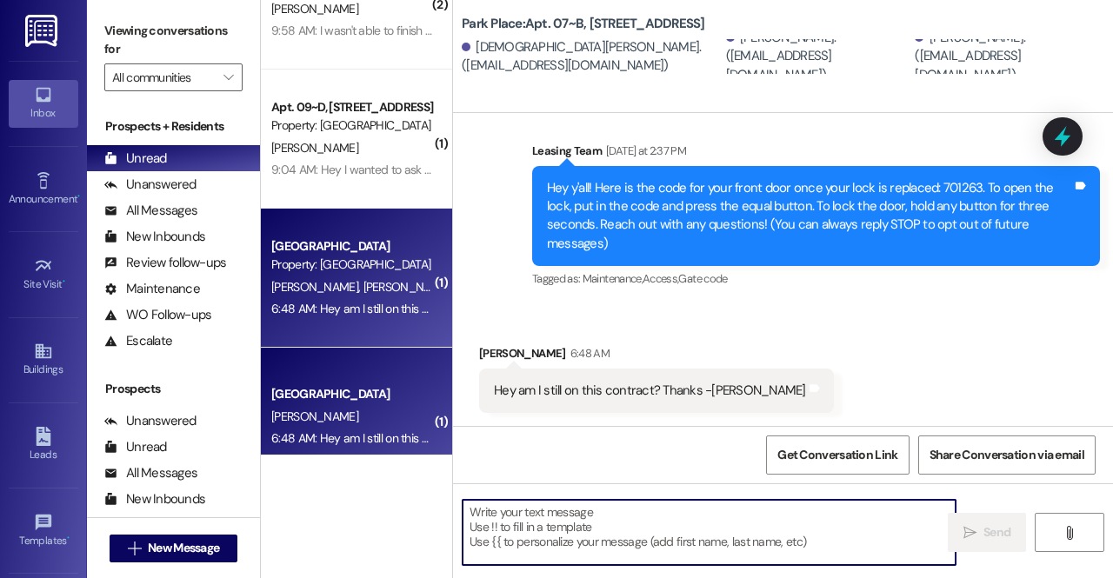
scroll to position [207, 0]
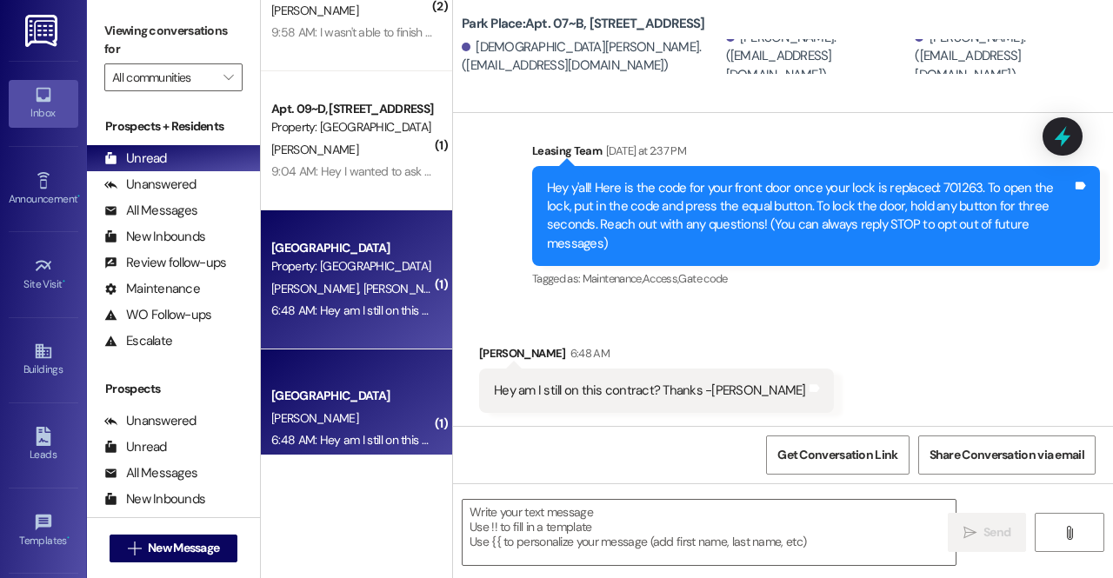
click at [348, 404] on div "[GEOGRAPHIC_DATA]" at bounding box center [351, 396] width 161 height 18
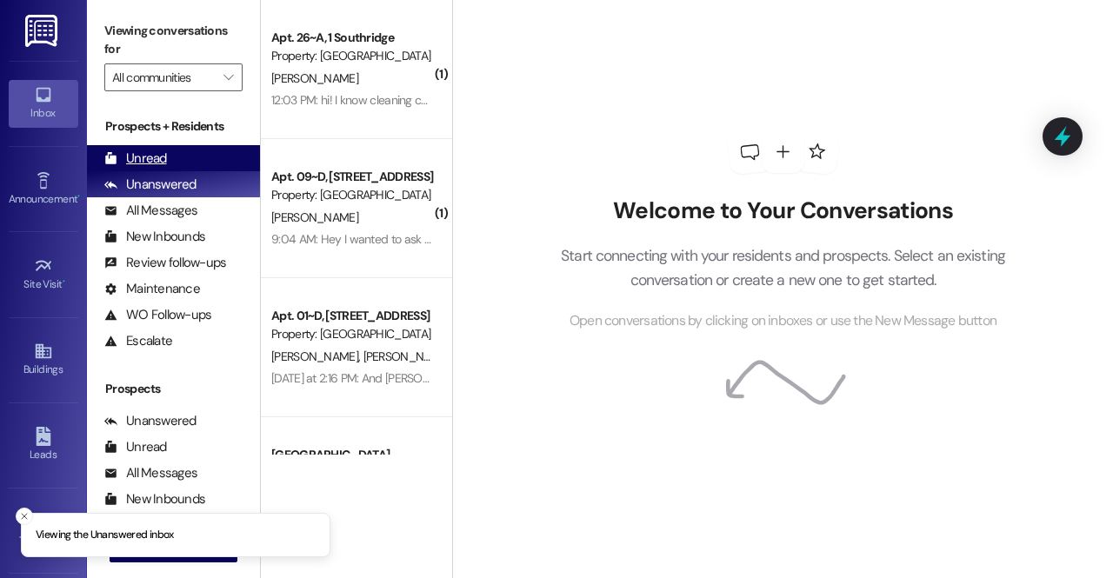
click at [230, 157] on div "Unread (0)" at bounding box center [173, 158] width 173 height 26
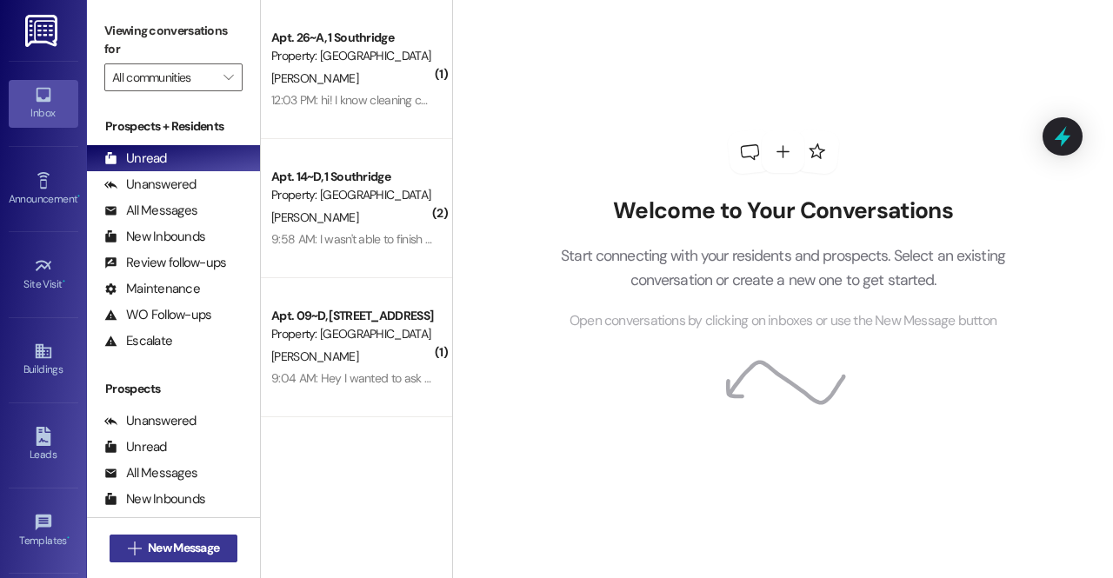
click at [222, 543] on span "New Message" at bounding box center [183, 548] width 78 height 18
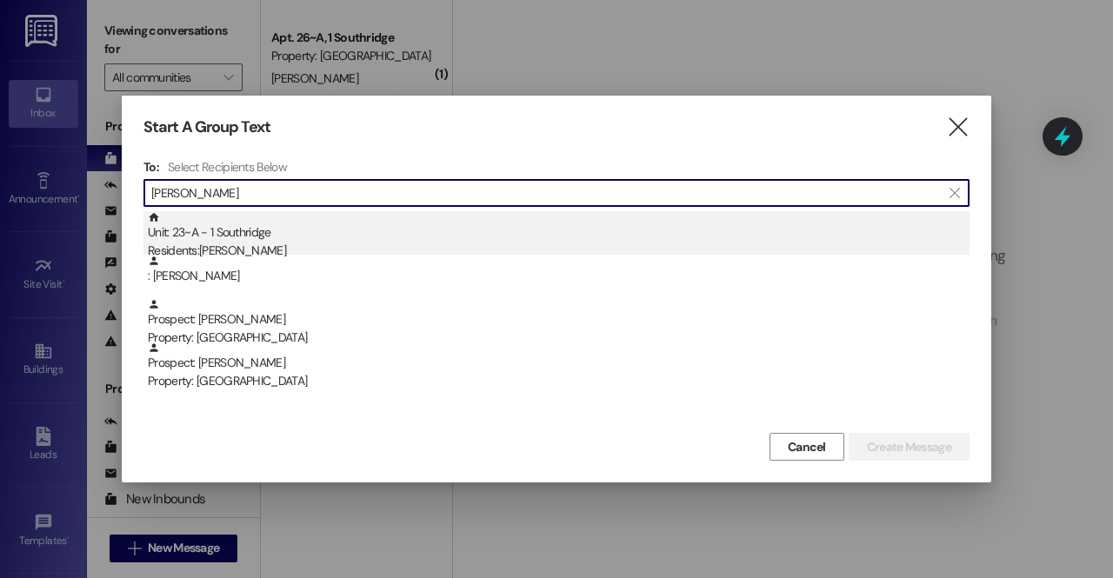
type input "[PERSON_NAME]"
click at [186, 230] on div "Unit: 23~A - 1 Southridge Residents: [PERSON_NAME]" at bounding box center [559, 236] width 822 height 50
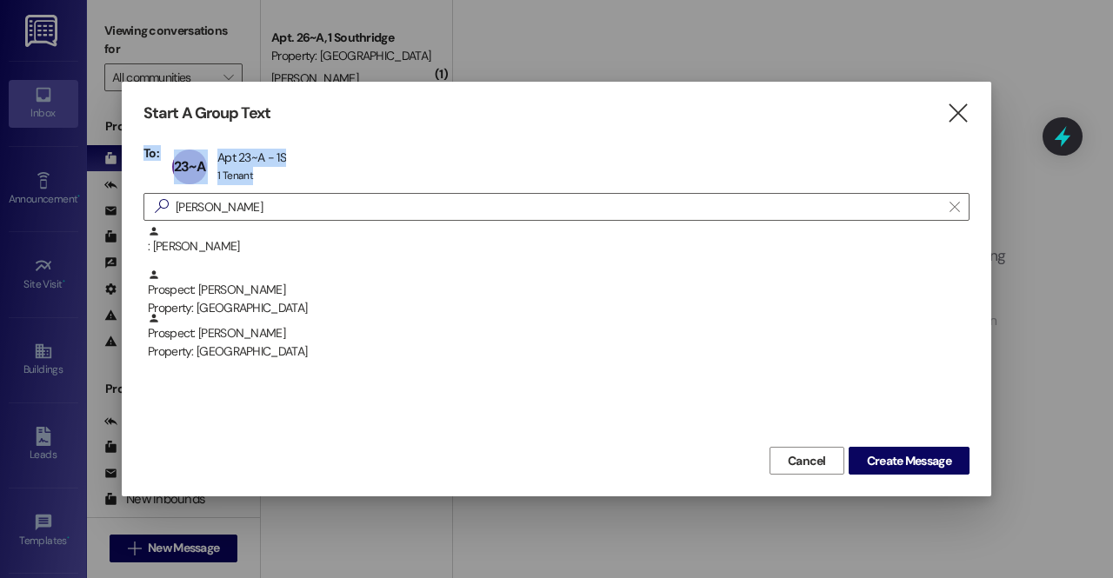
drag, startPoint x: 243, startPoint y: 190, endPoint x: 125, endPoint y: 189, distance: 117.4
click at [125, 189] on div "Start A Group Text  To: 23~A Apt 23~A - 1S Apt 23~A - 1S 1 Tenant 1 Tenant cli…" at bounding box center [557, 289] width 870 height 415
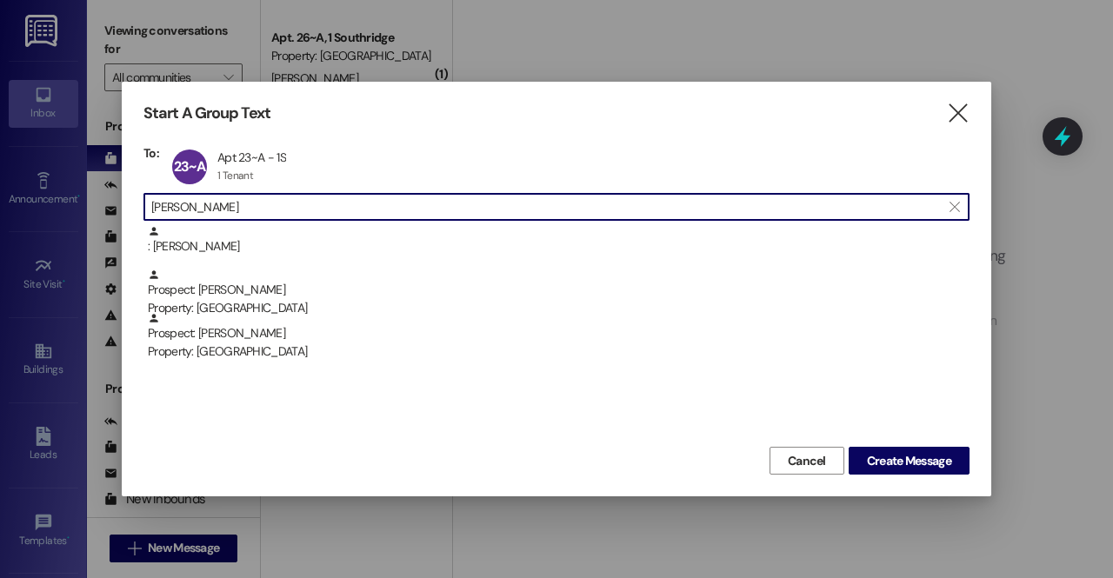
scroll to position [1, 0]
drag, startPoint x: 223, startPoint y: 210, endPoint x: 115, endPoint y: 211, distance: 107.8
click at [115, 211] on div "Start A Group Text  To: 23~A Apt 23~A - 1S Apt 23~A - 1S 1 Tenant 1 Tenant cli…" at bounding box center [556, 289] width 1113 height 578
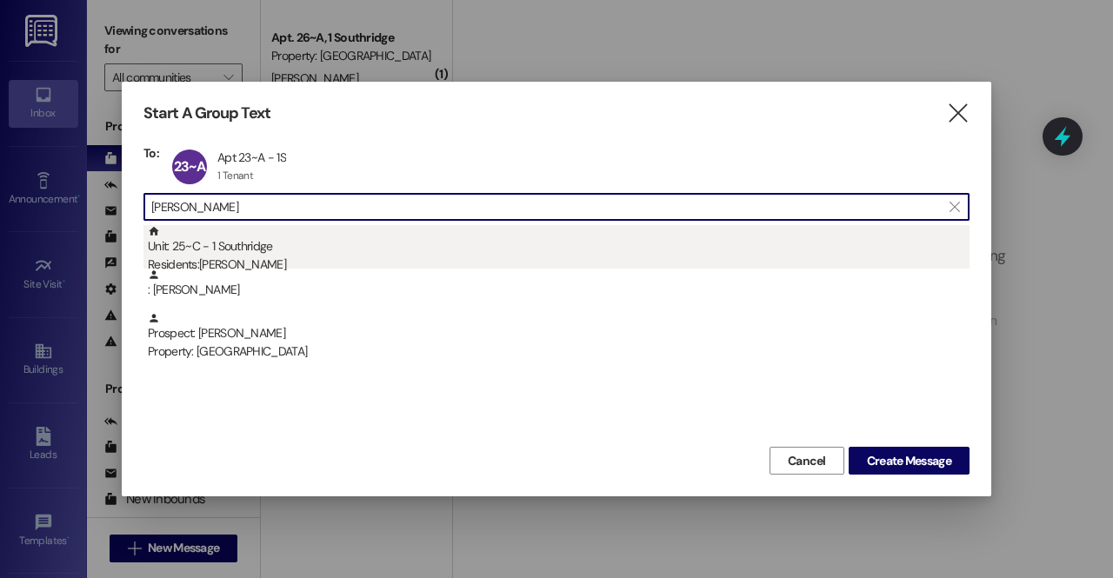
type input "[PERSON_NAME]"
click at [275, 250] on div "Unit: 25~C - 1 Southridge Residents: [PERSON_NAME]" at bounding box center [559, 250] width 822 height 50
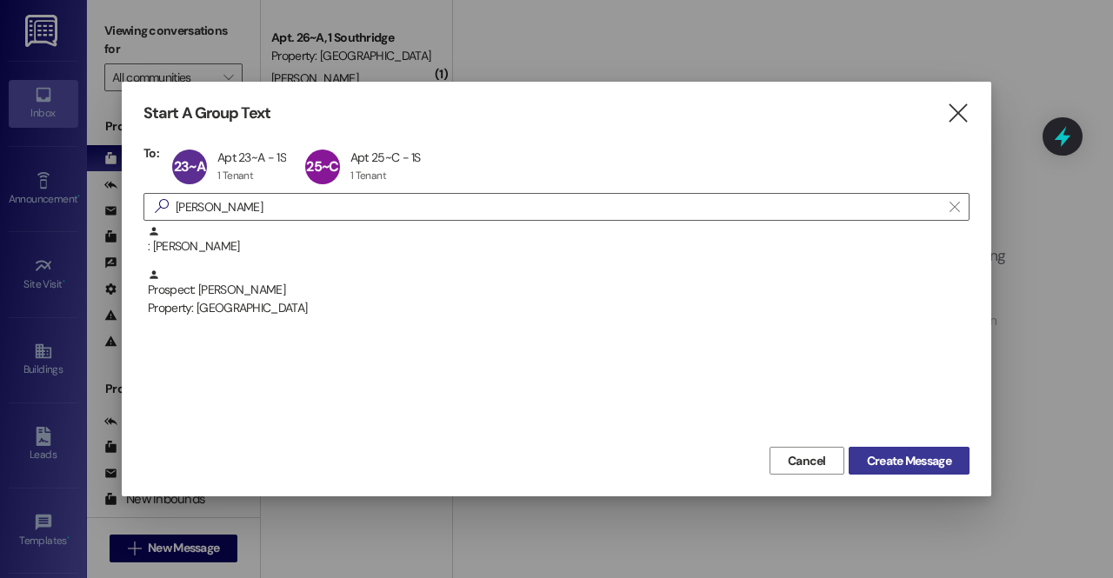
click at [931, 457] on span "Create Message" at bounding box center [909, 461] width 84 height 18
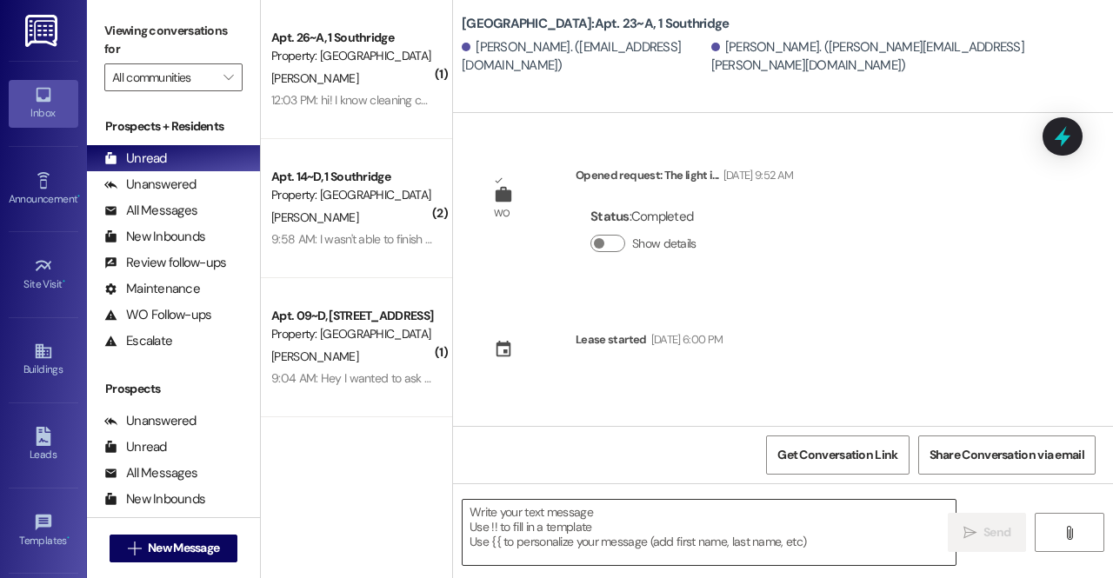
click at [635, 514] on textarea at bounding box center [709, 532] width 493 height 65
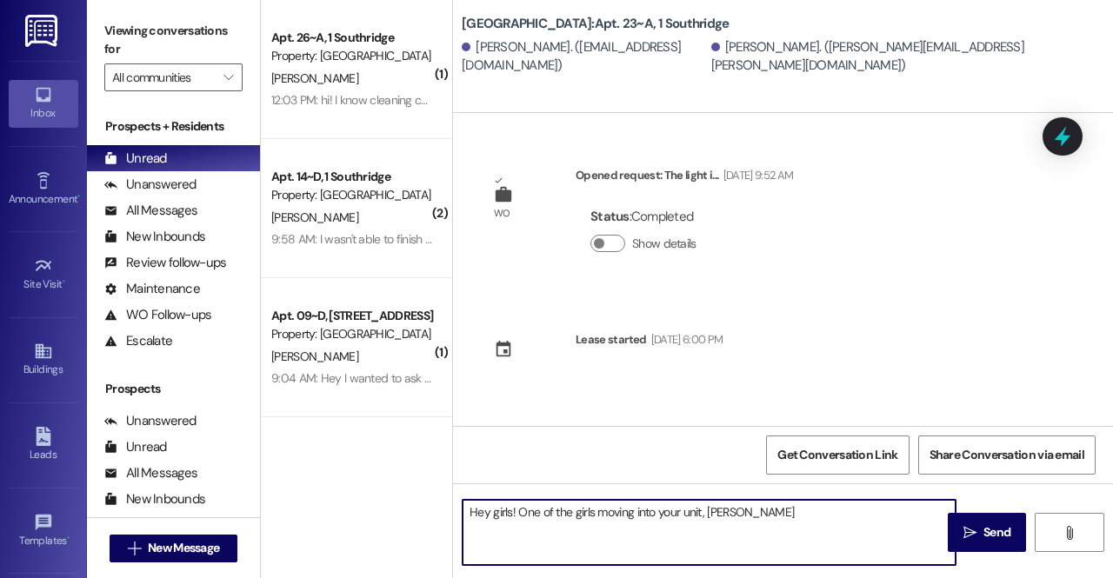
paste textarea "Spearle"
click at [850, 518] on textarea "Hey girls! One of the girls moving into your unit, [PERSON_NAME], is moving in …" at bounding box center [709, 532] width 493 height 65
click at [816, 524] on textarea "Hey girls! One of the girls moving into your unit, [PERSON_NAME], is moving in …" at bounding box center [709, 532] width 493 height 65
type textarea "Hey girls! One of the girls moving into your unit, [PERSON_NAME], is moving in …"
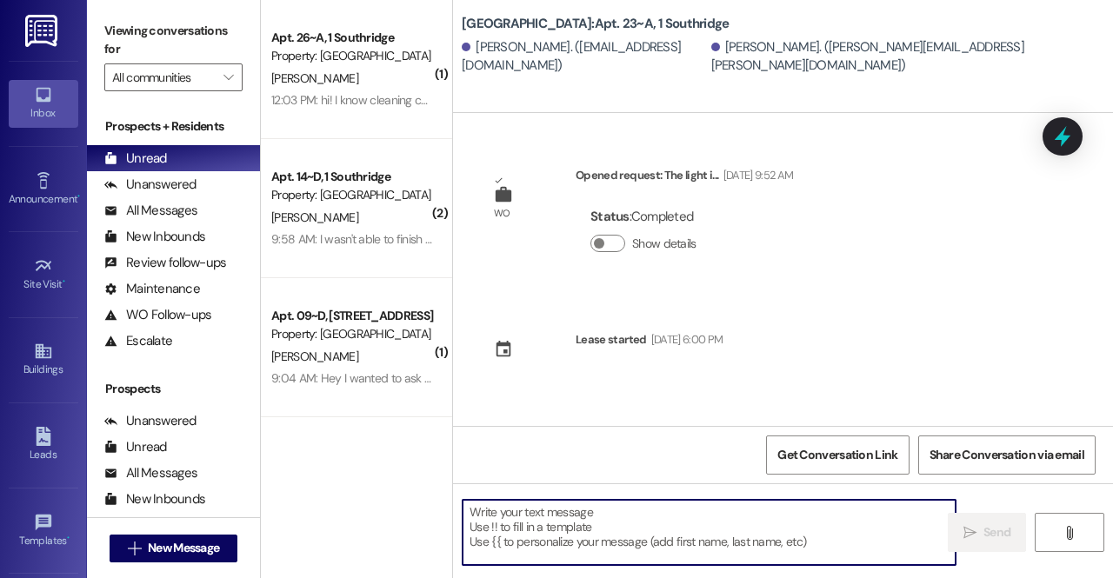
scroll to position [126, 0]
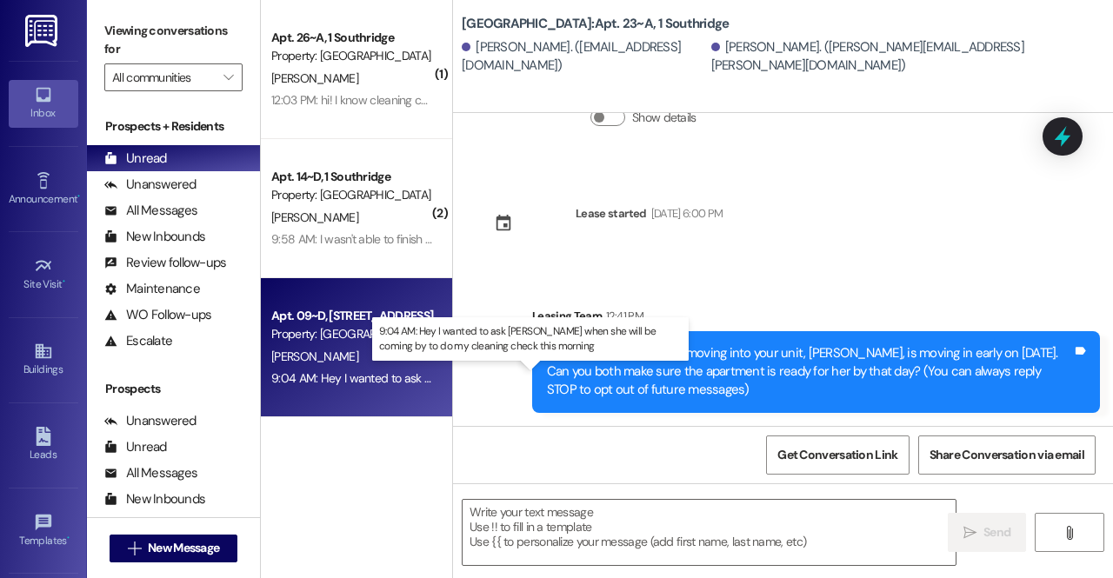
click at [384, 378] on div "9:04 AM: Hey I wanted to ask [PERSON_NAME] when she will be coming by to do my …" at bounding box center [557, 378] width 573 height 16
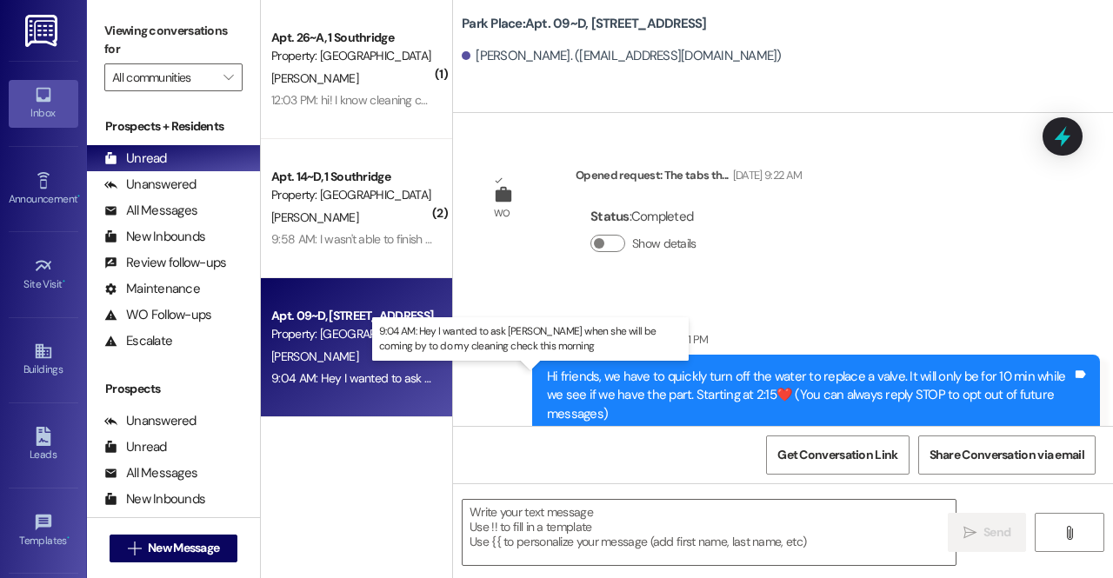
scroll to position [32020, 0]
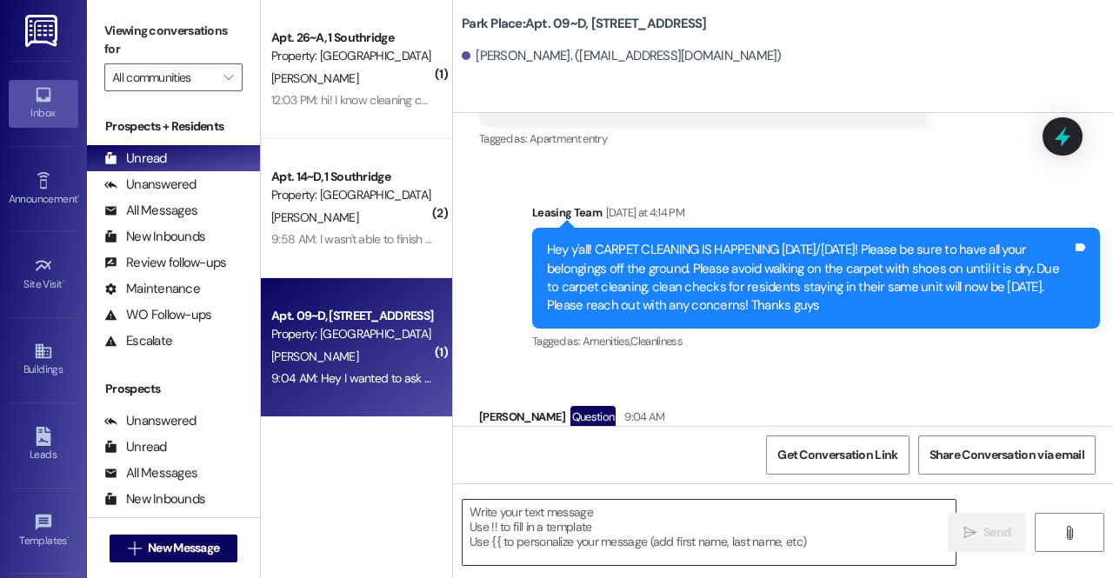
click at [663, 539] on textarea at bounding box center [709, 532] width 493 height 65
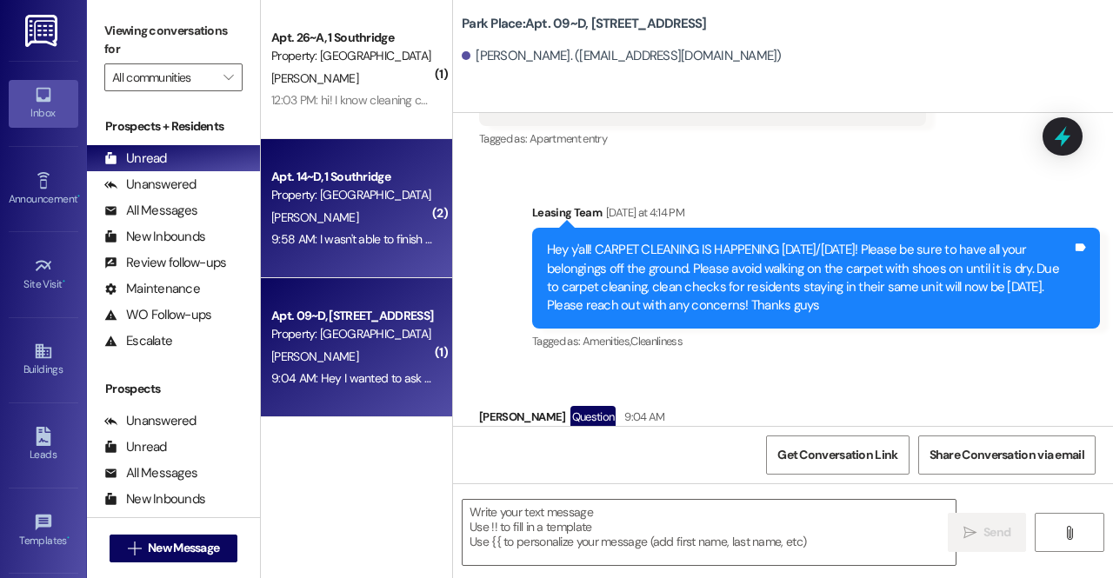
click at [344, 250] on div "9:58 AM: I wasn't able to finish cleaning and have to leave for an appointment,…" at bounding box center [352, 240] width 164 height 22
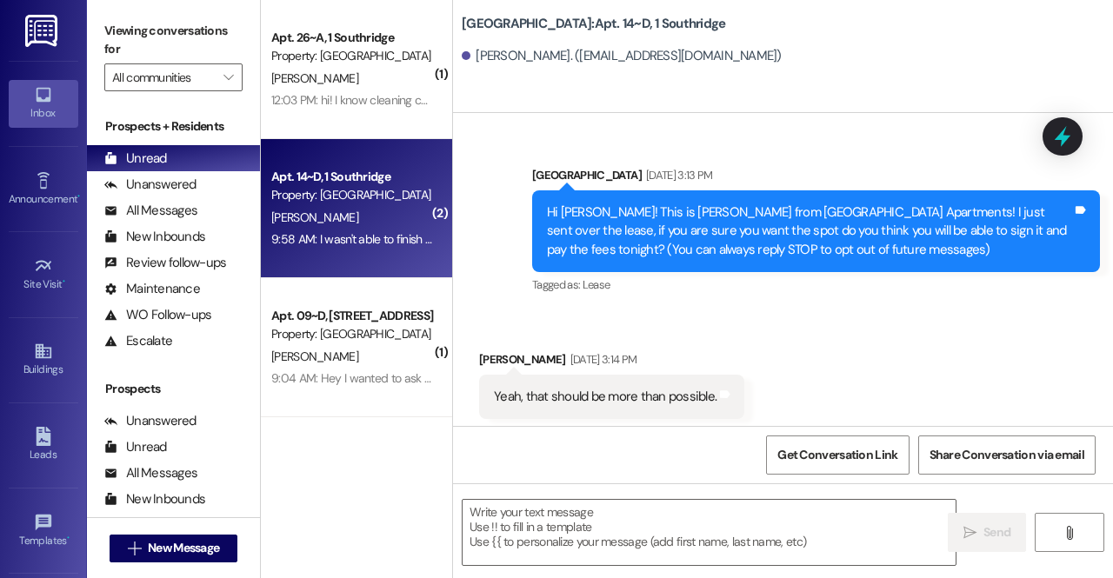
scroll to position [63752, 0]
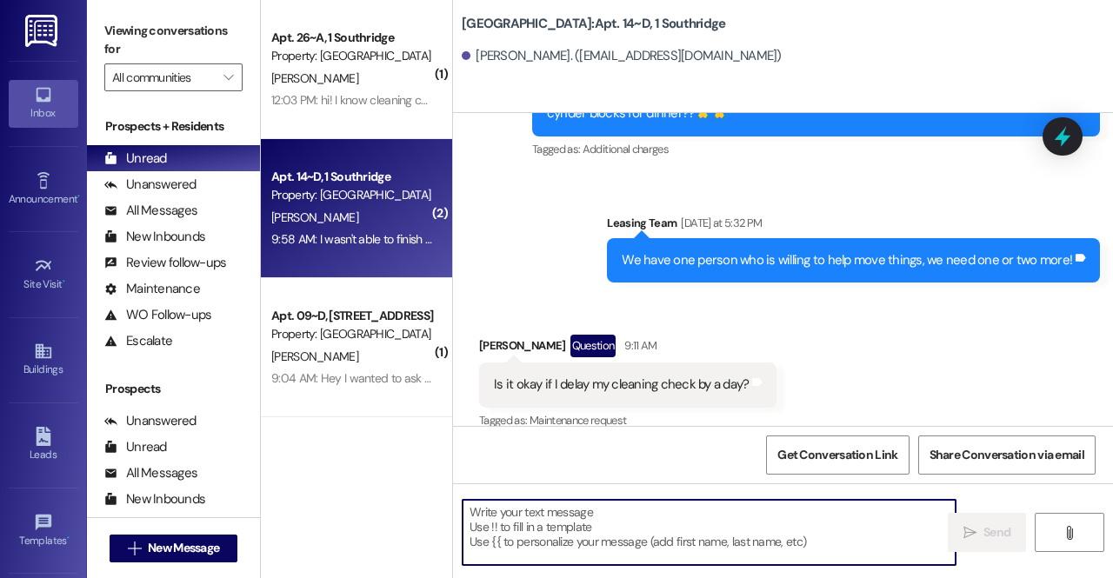
click at [661, 540] on textarea at bounding box center [709, 532] width 493 height 65
click at [709, 510] on textarea at bounding box center [709, 532] width 493 height 65
click at [667, 521] on textarea at bounding box center [709, 532] width 493 height 65
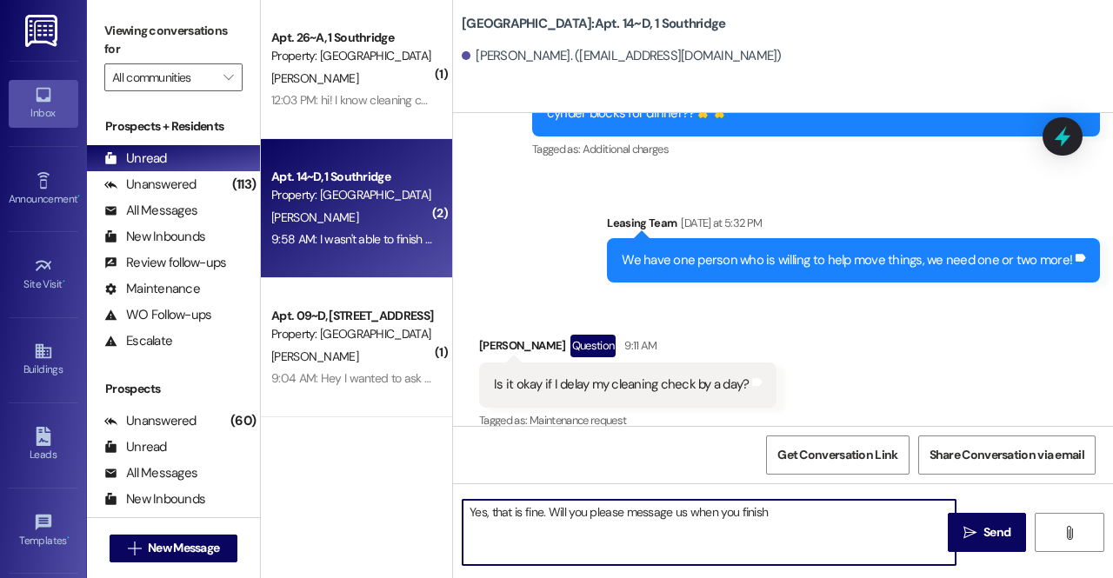
type textarea "Yes, that is fine. Will you please message us when you finish?"
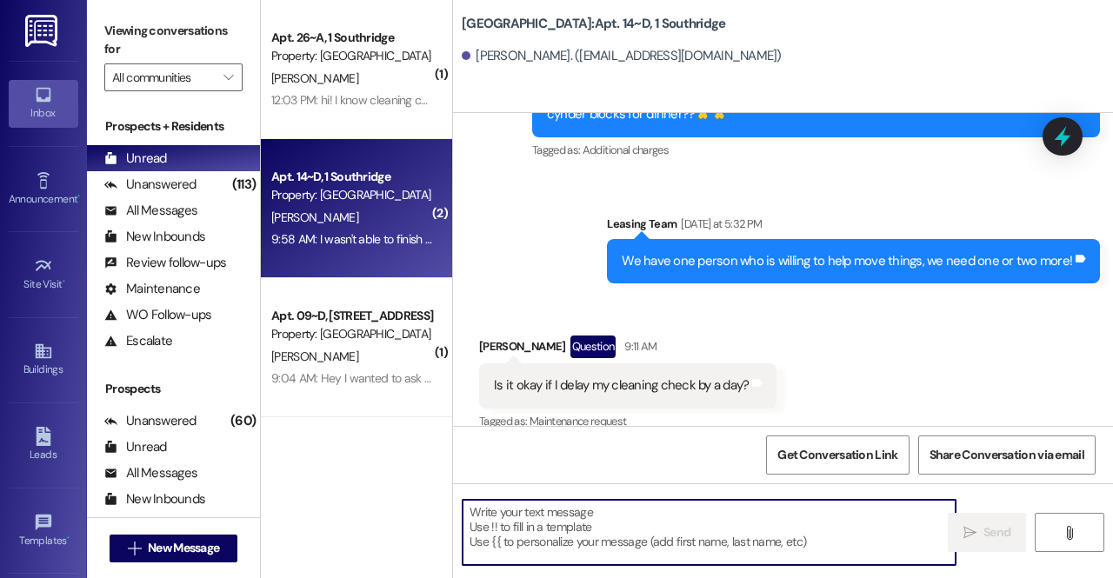
scroll to position [63872, 0]
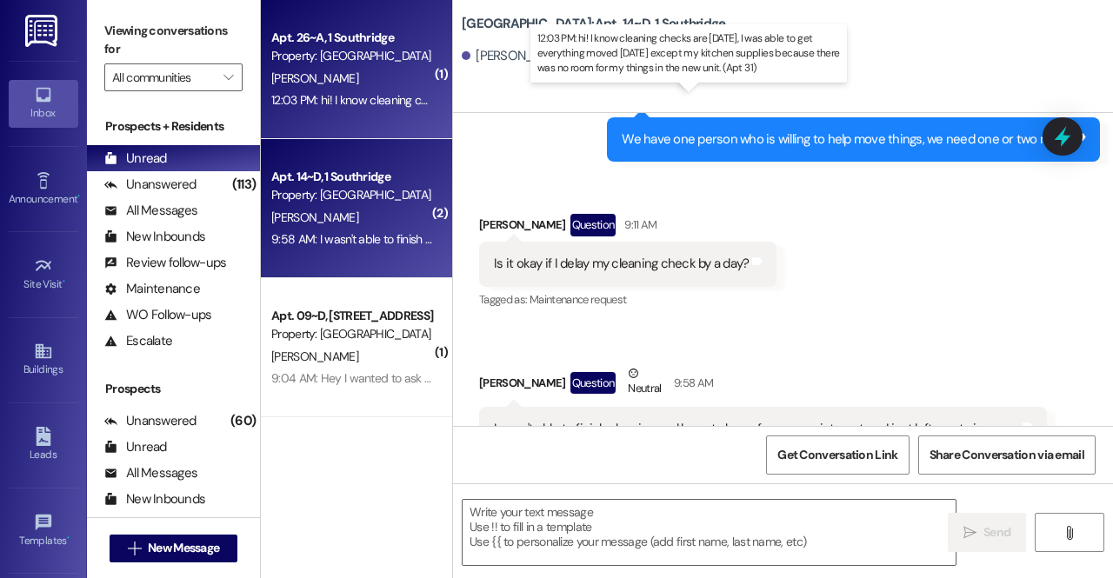
click at [346, 95] on div "12:03 PM: hi! I know cleaning checks are [DATE], I was able to get everything m…" at bounding box center [733, 100] width 925 height 16
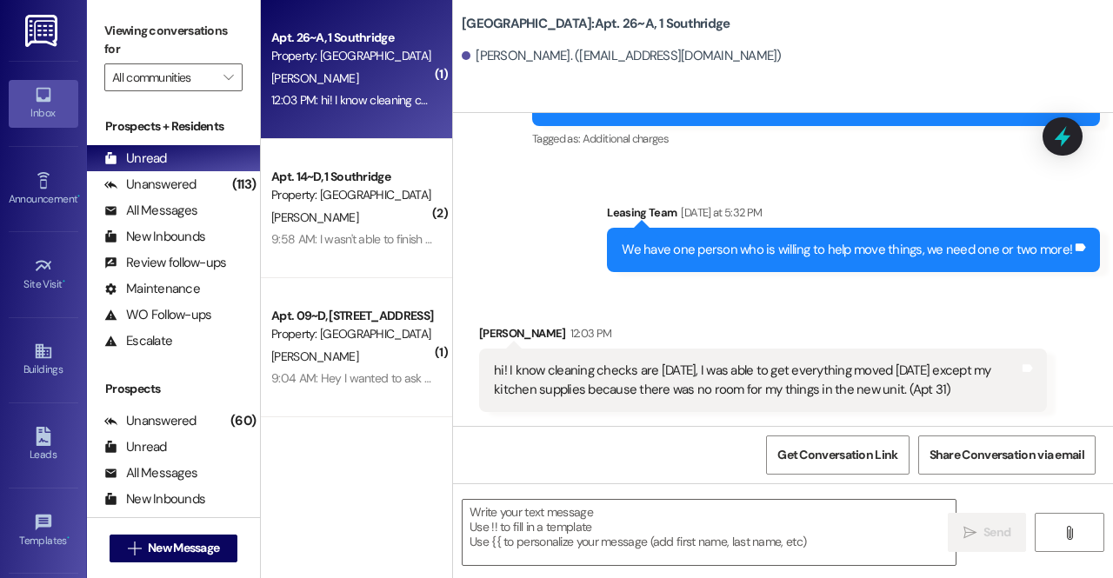
scroll to position [15570, 0]
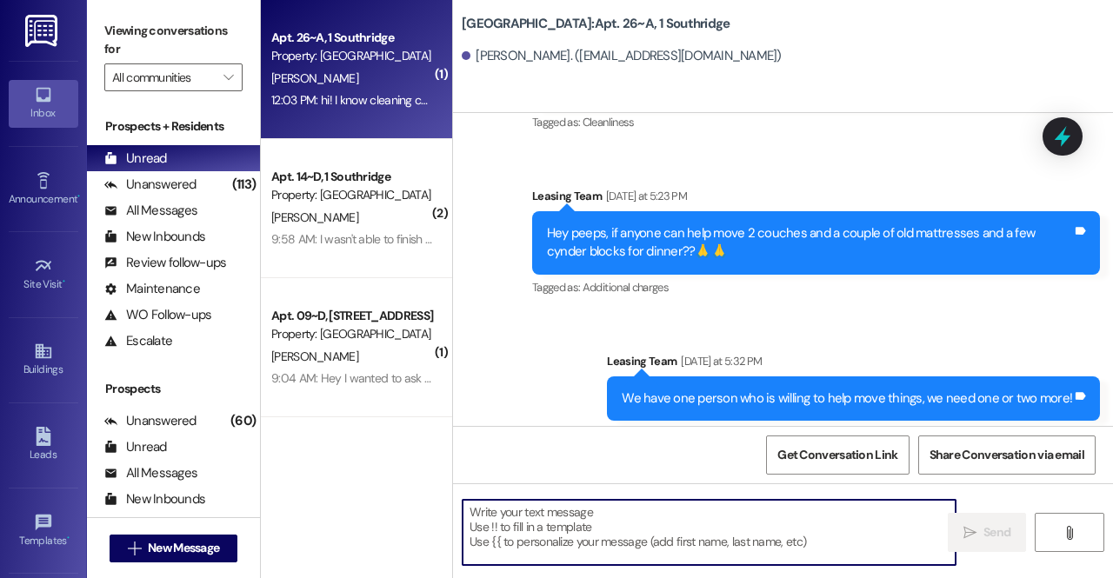
click at [752, 524] on textarea at bounding box center [709, 532] width 493 height 65
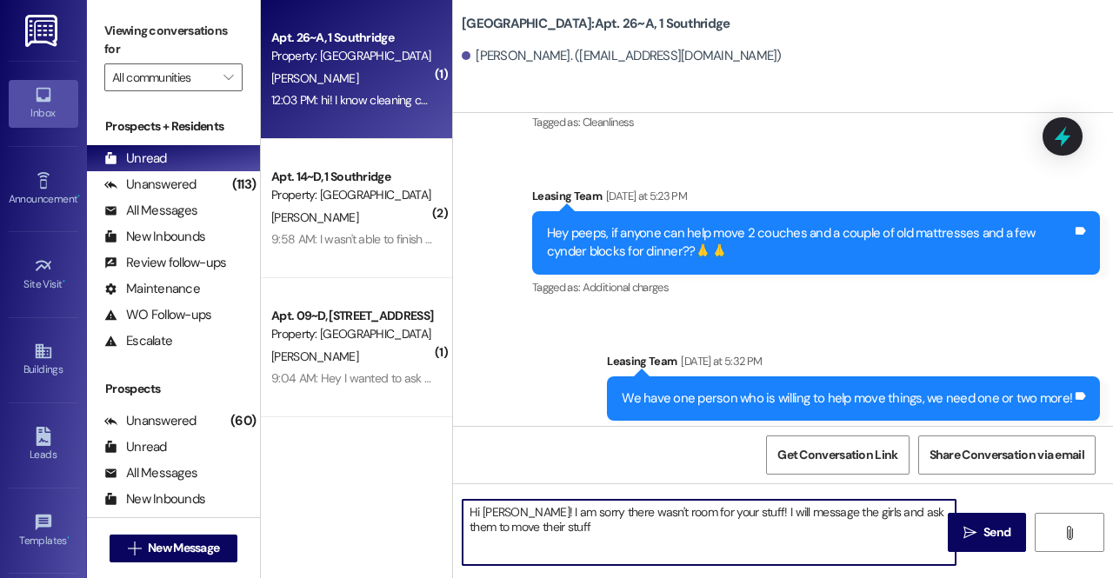
type textarea "Hi [PERSON_NAME]! I am sorry there wasn't room for your stuff! I will message t…"
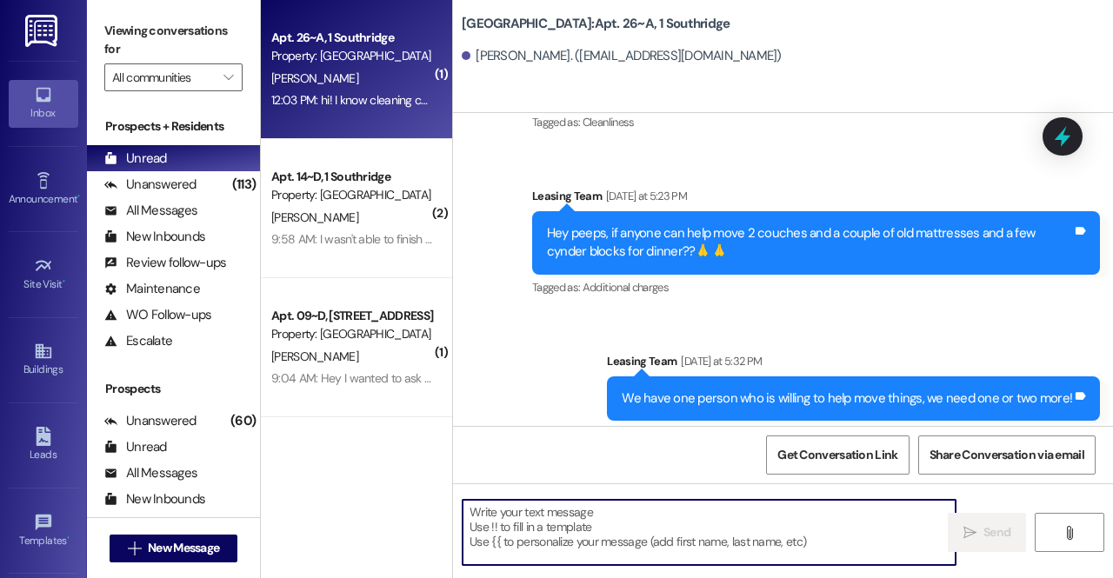
scroll to position [15710, 0]
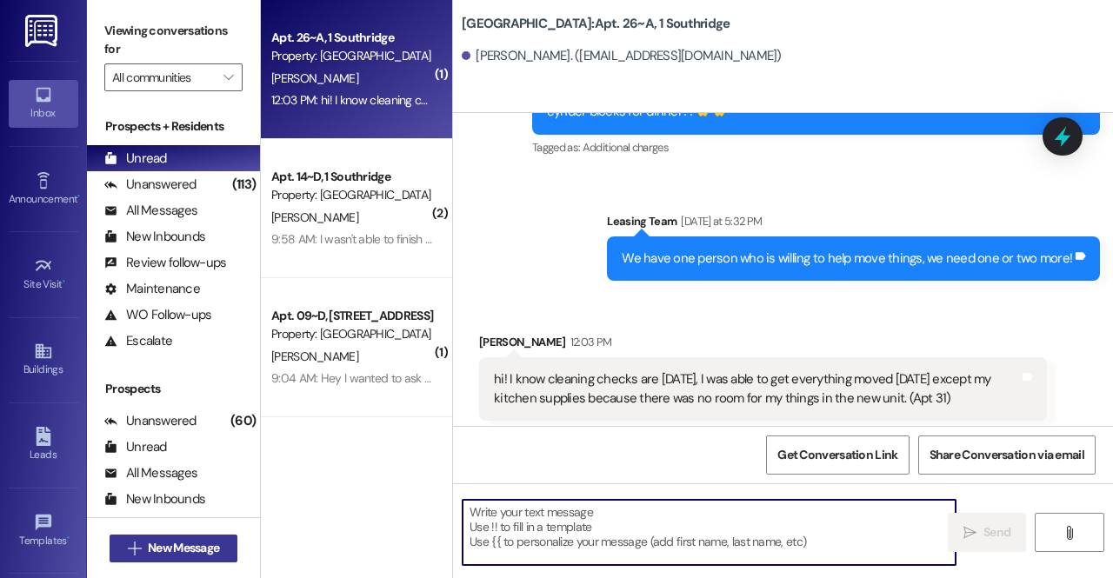
click at [212, 543] on span "New Message" at bounding box center [183, 548] width 71 height 18
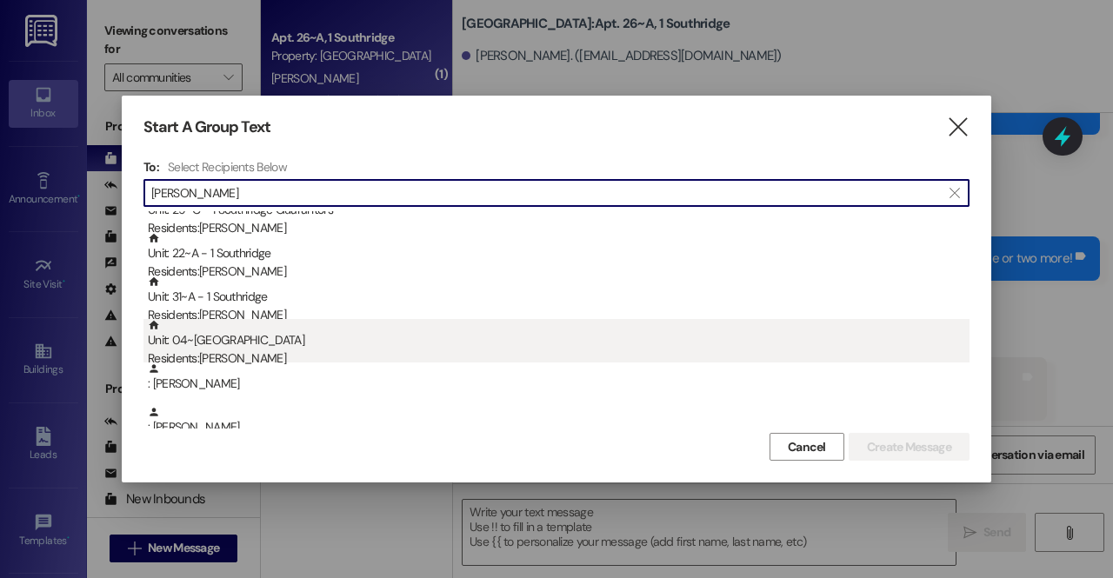
scroll to position [0, 0]
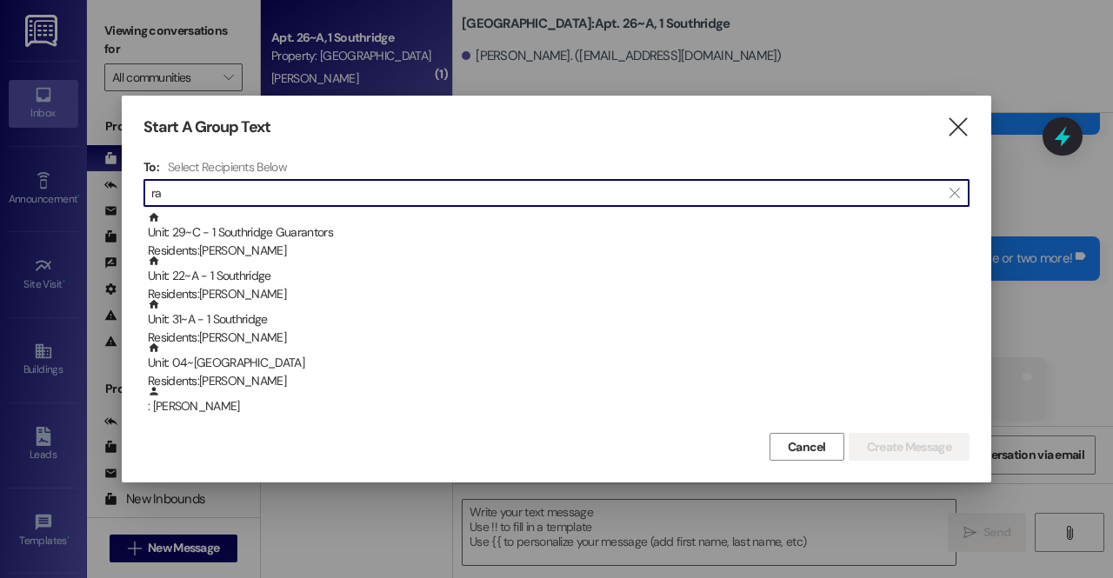
type input "r"
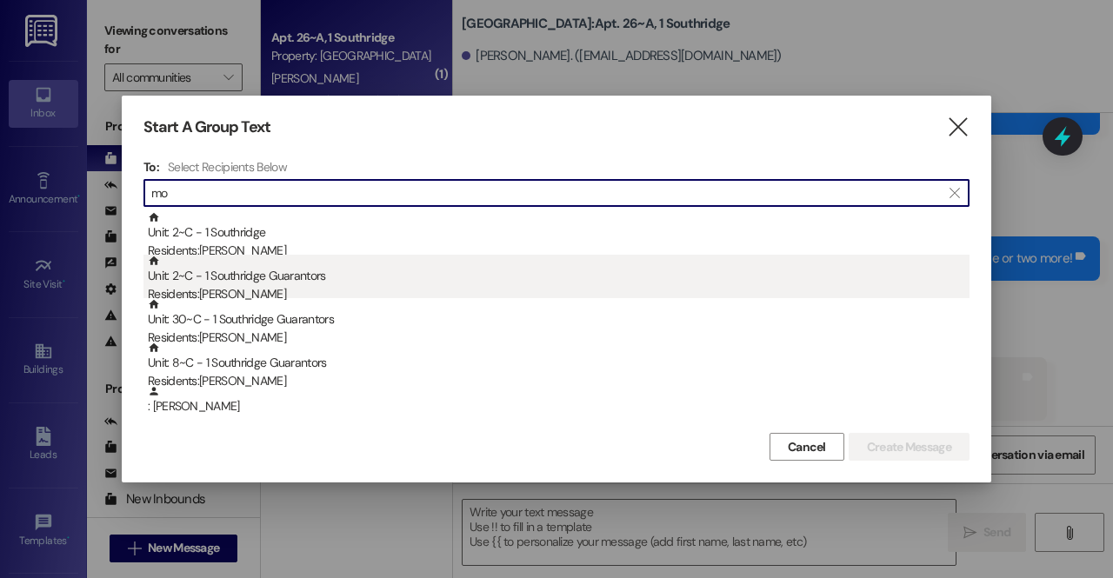
type input "m"
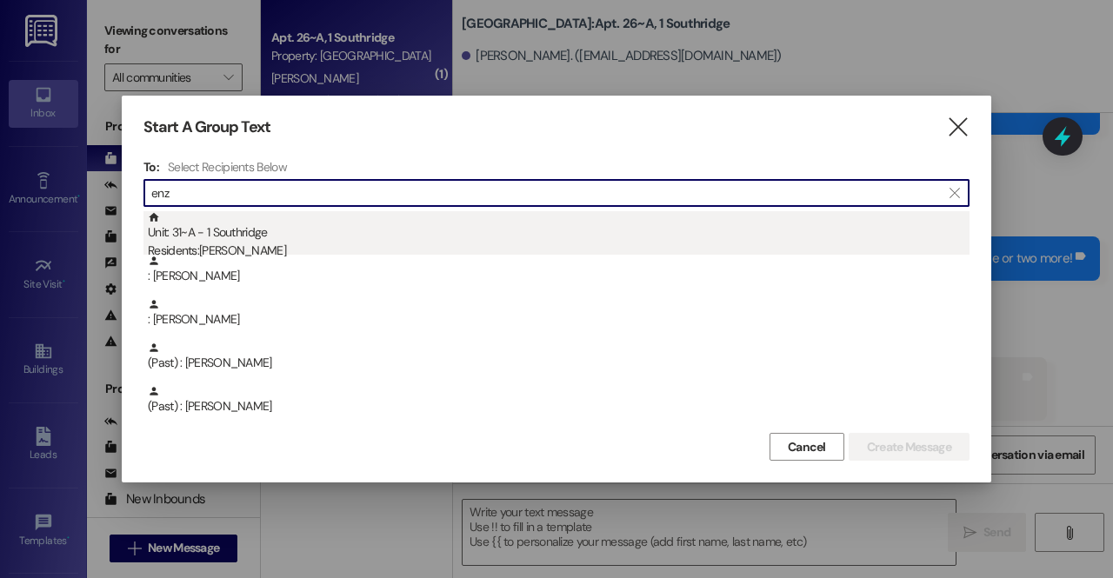
type input "enz"
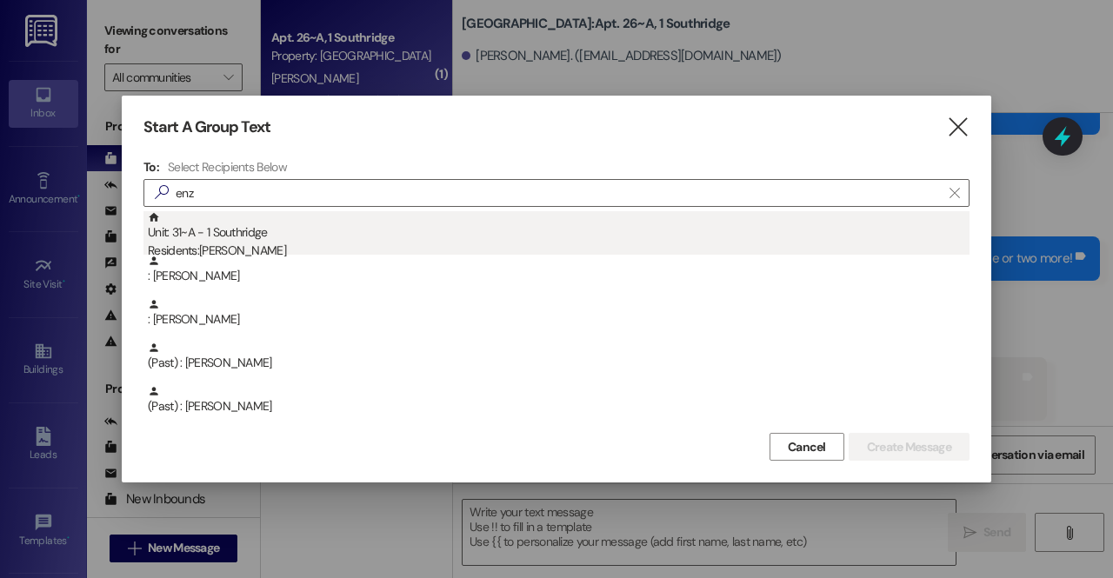
click at [227, 244] on div "Residents: [PERSON_NAME]" at bounding box center [559, 251] width 822 height 18
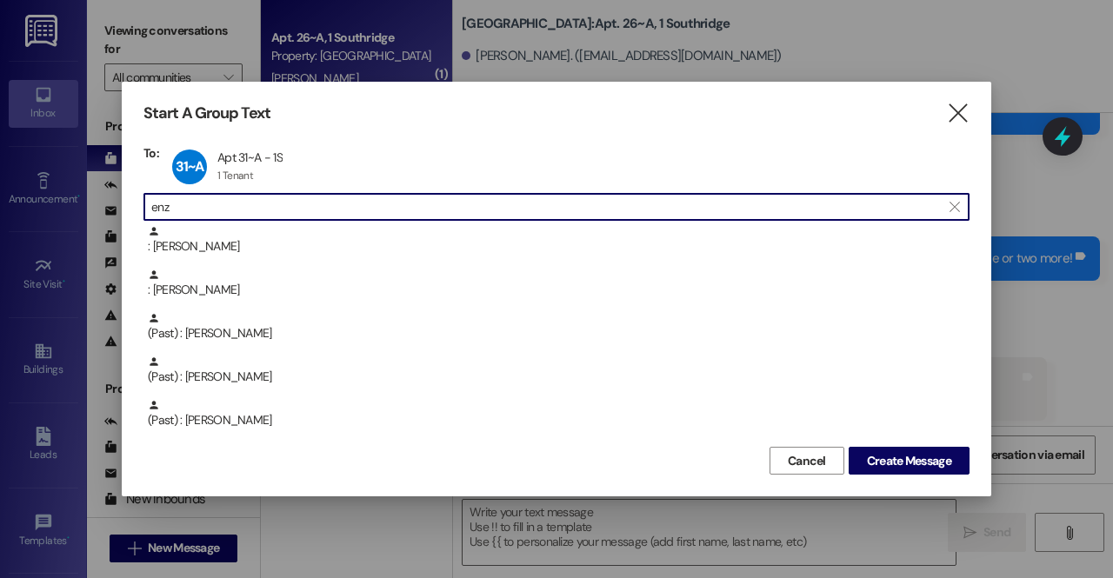
drag, startPoint x: 257, startPoint y: 207, endPoint x: 70, endPoint y: 202, distance: 187.0
click at [70, 202] on div "Start A Group Text  To: 31~A Apt 31~A - 1S Apt 31~A - 1S 1 Tenant 1 Tenant cli…" at bounding box center [556, 289] width 1113 height 578
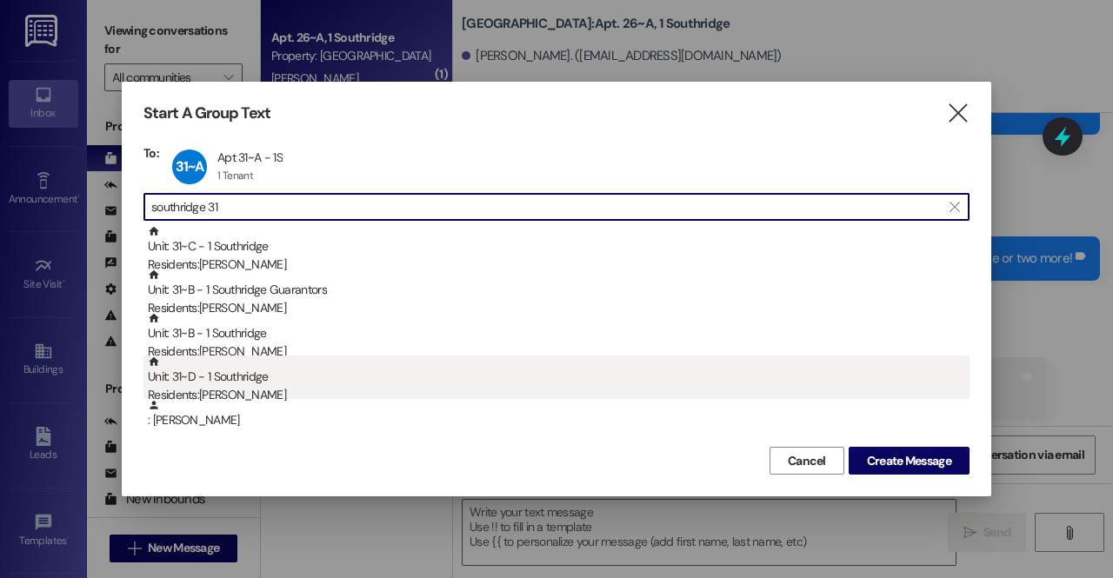
type input "southridge 31"
click at [276, 382] on div "Unit: 31~D - 1 Southridge Residents: [PERSON_NAME]" at bounding box center [559, 381] width 822 height 50
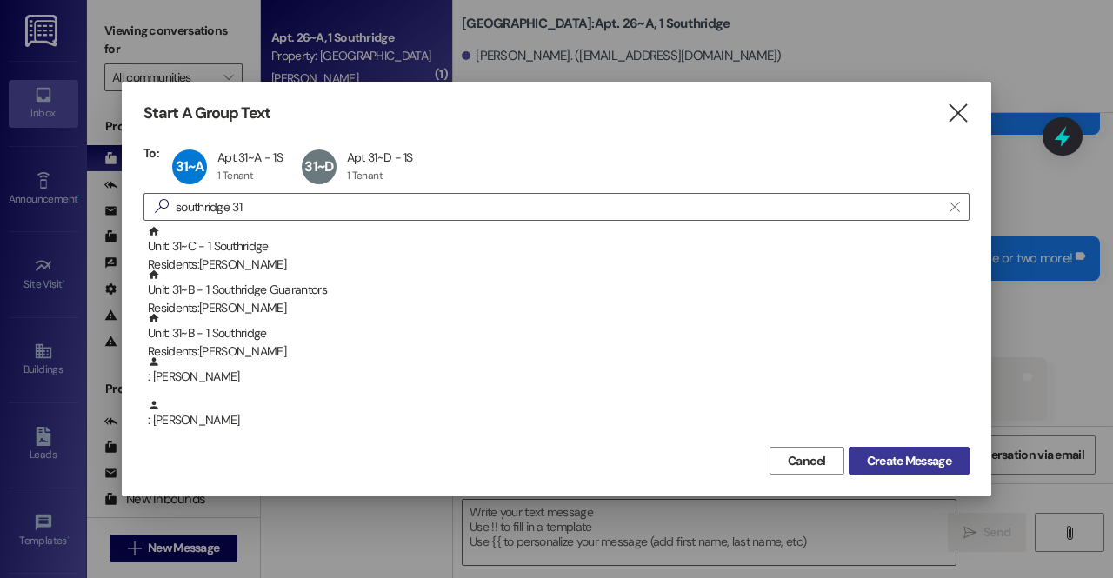
click at [939, 450] on button "Create Message" at bounding box center [909, 461] width 121 height 28
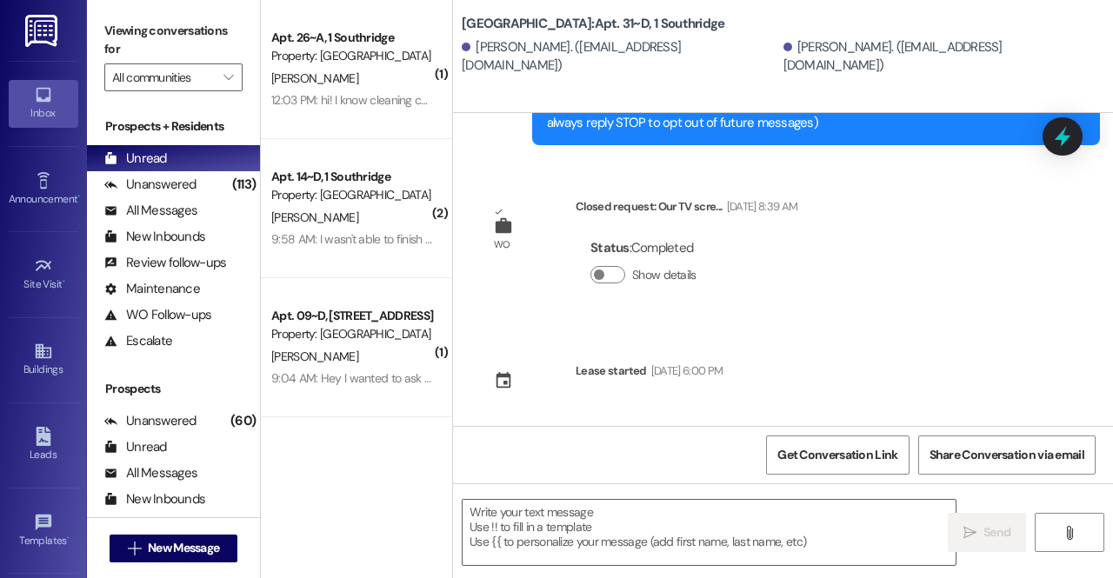
scroll to position [290, 0]
click at [710, 511] on textarea at bounding box center [709, 532] width 493 height 65
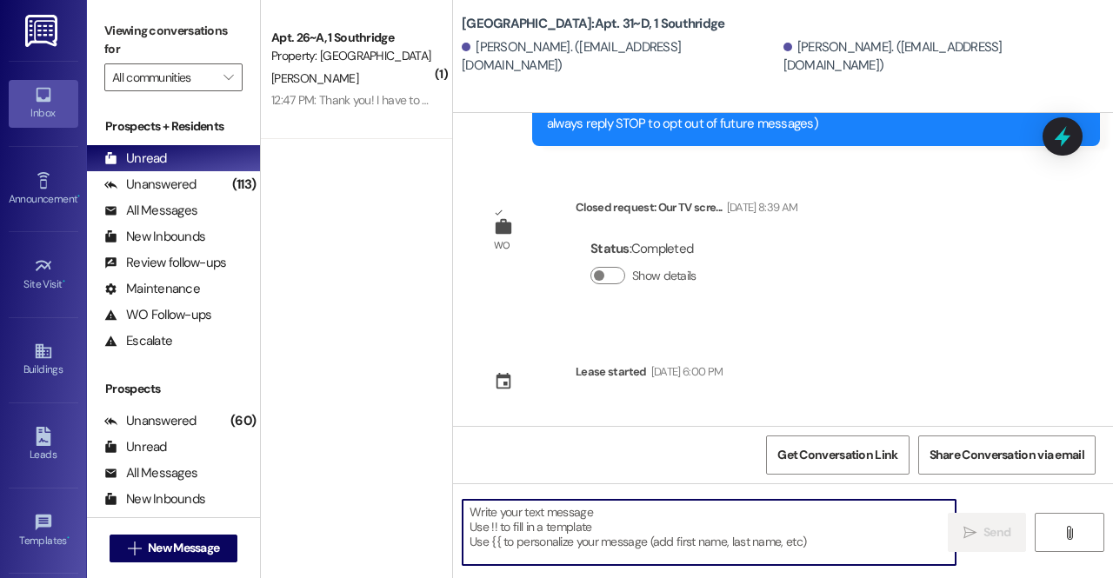
click at [762, 563] on textarea at bounding box center [709, 532] width 493 height 65
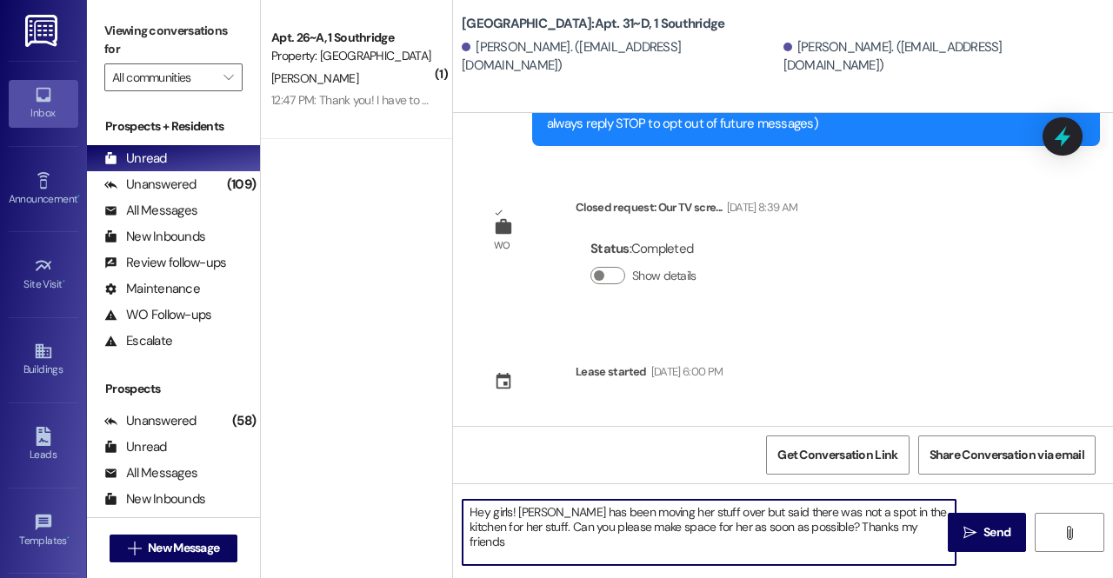
type textarea "Hey girls! [PERSON_NAME] has been moving her stuff over but said there was not …"
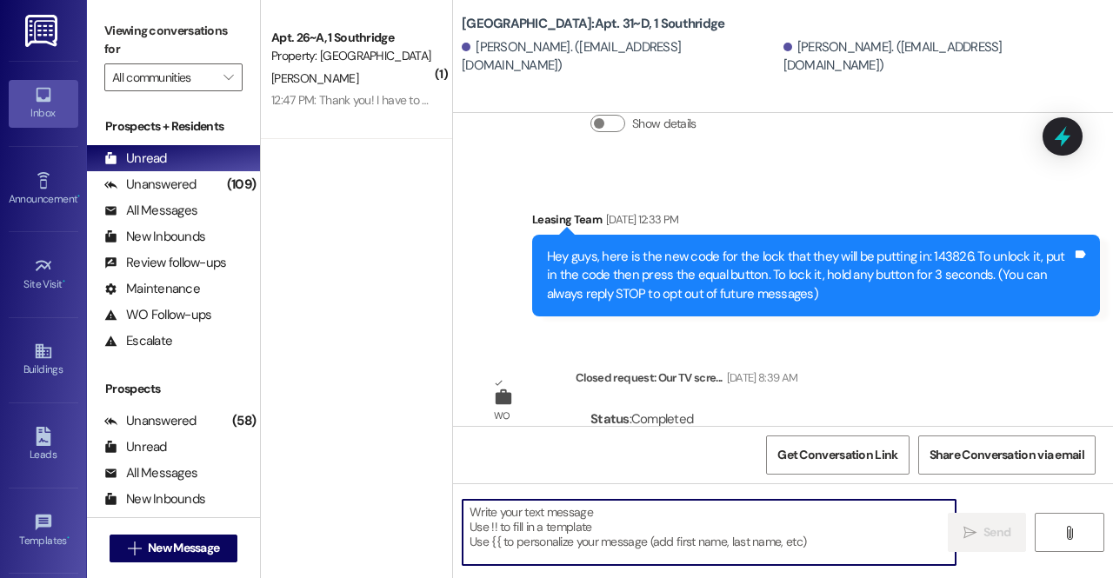
scroll to position [430, 0]
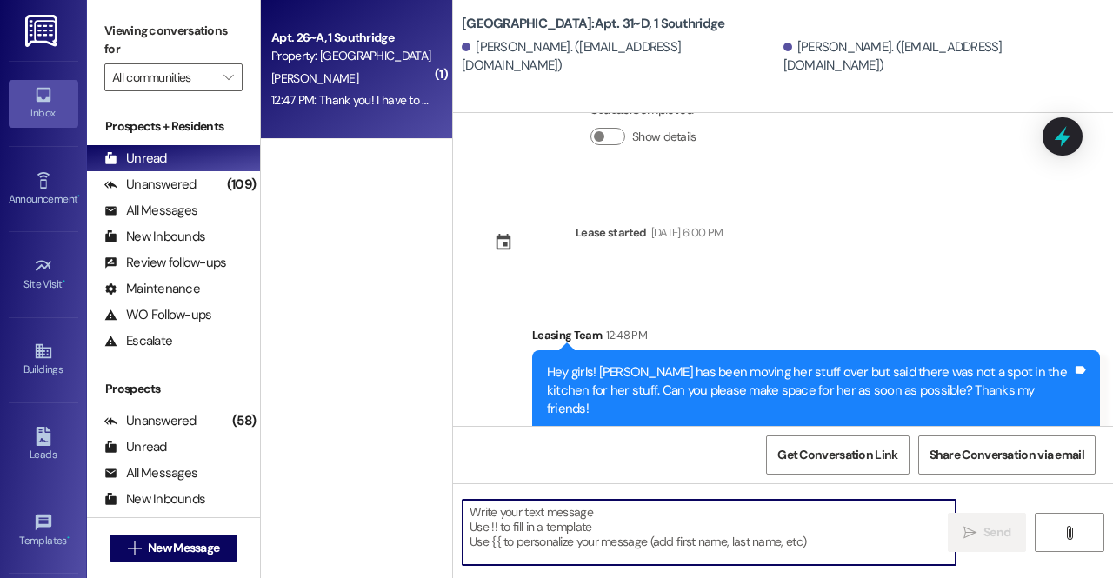
click at [377, 116] on div "Apt. 26~A, 1 Southridge Property: Southridge [PERSON_NAME] 12:47 PM: Thank you!…" at bounding box center [356, 69] width 191 height 139
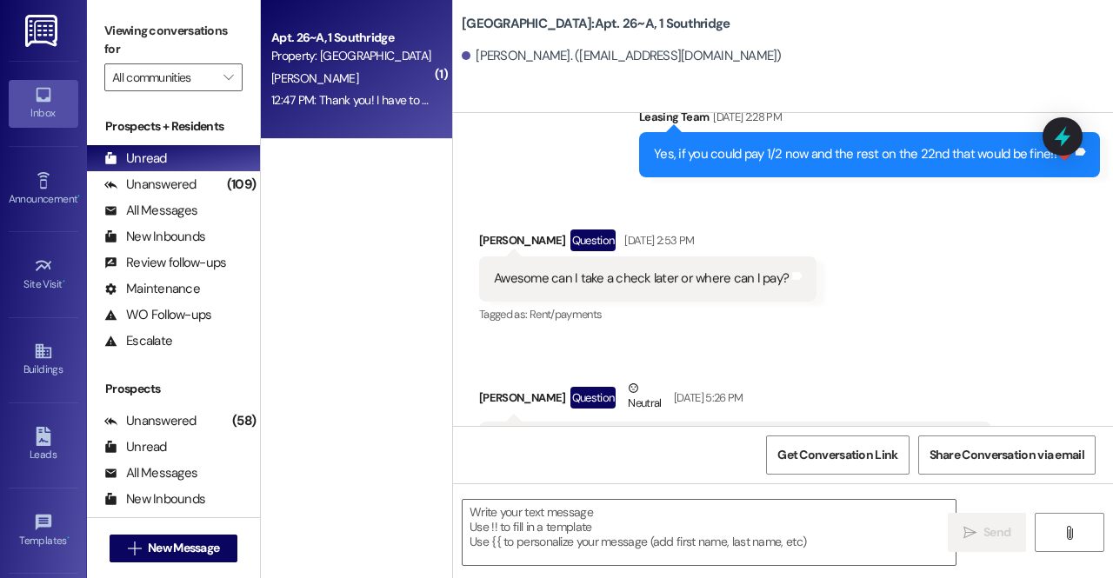
scroll to position [15879, 0]
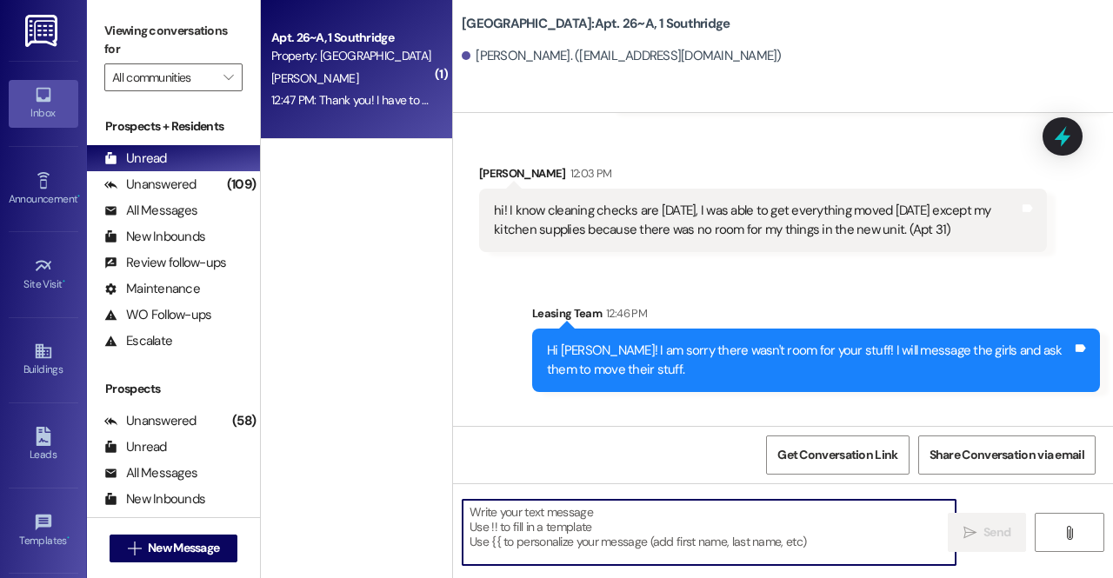
click at [671, 512] on textarea at bounding box center [709, 532] width 493 height 65
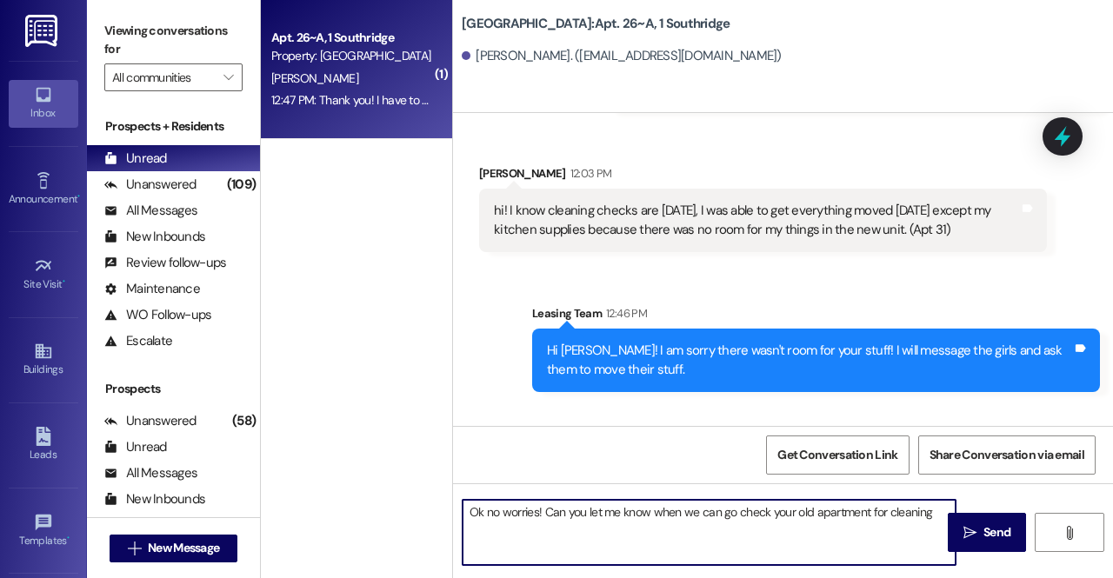
type textarea "Ok no worries! Can you let me know when we can go check your old apartment for …"
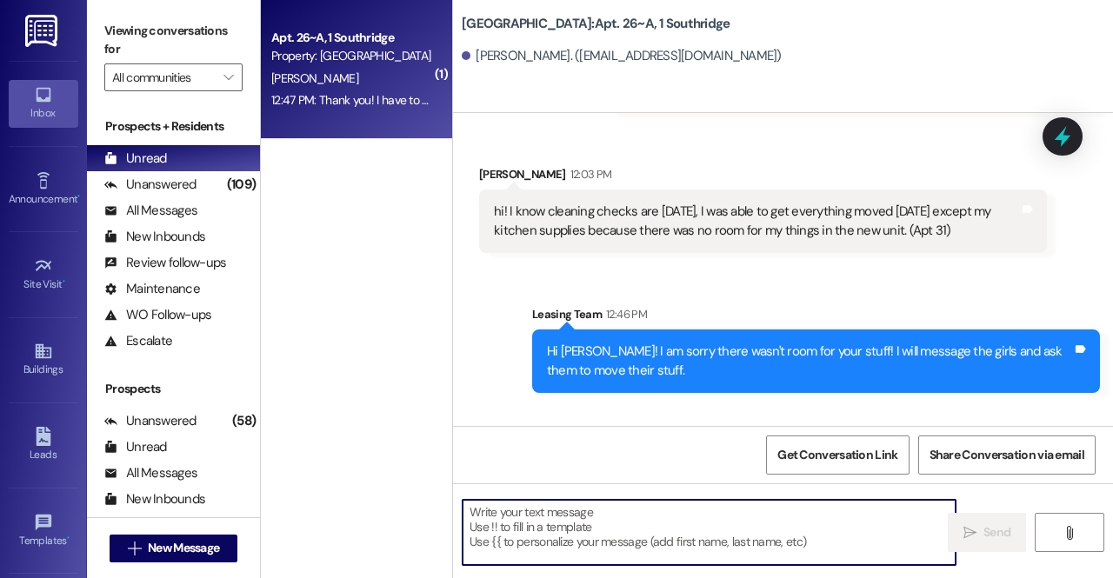
scroll to position [15999, 0]
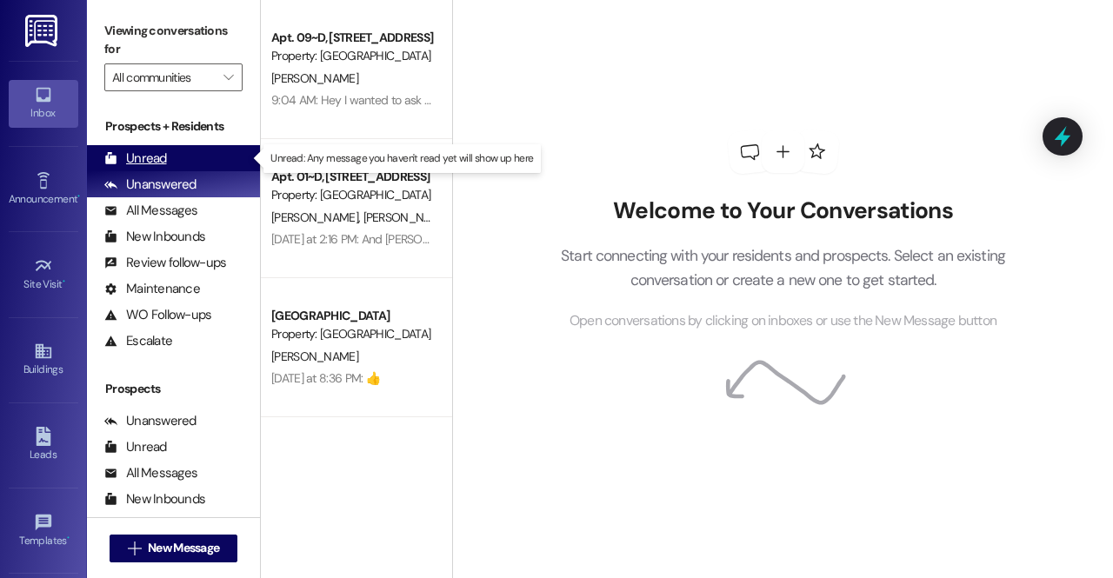
click at [143, 150] on div "Unread" at bounding box center [135, 159] width 63 height 18
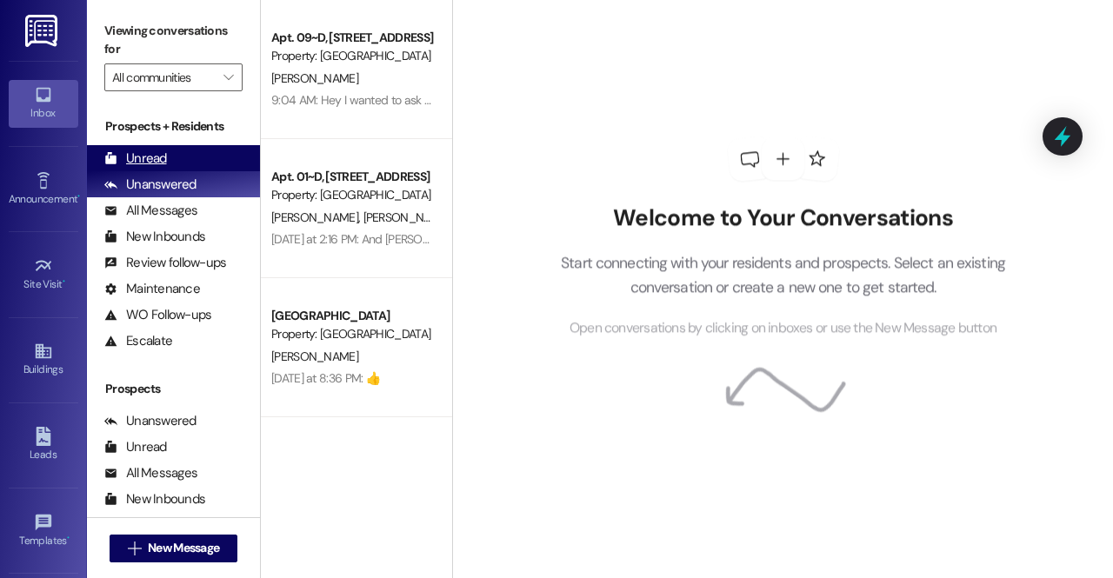
click at [144, 146] on div "Unread (0)" at bounding box center [173, 158] width 173 height 26
